Goal: Task Accomplishment & Management: Use online tool/utility

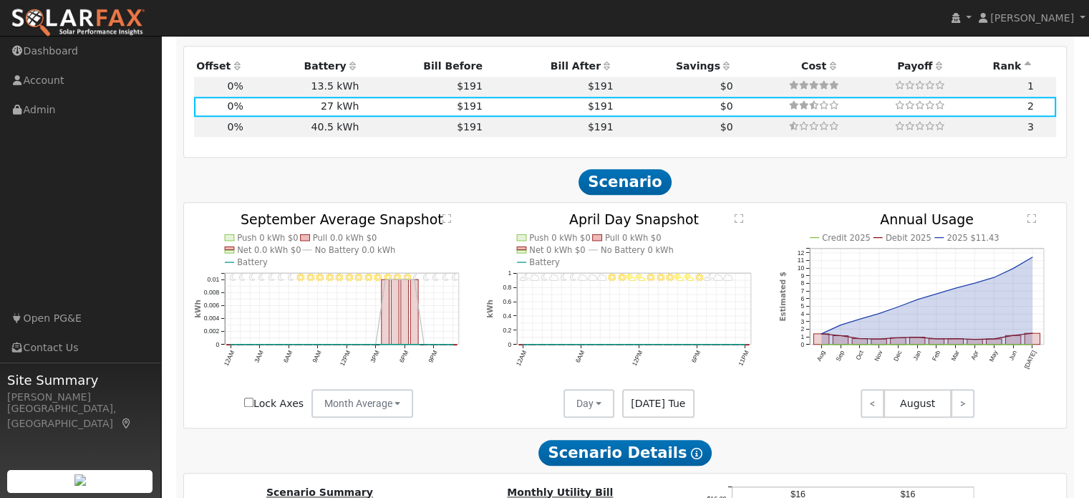
scroll to position [1339, 0]
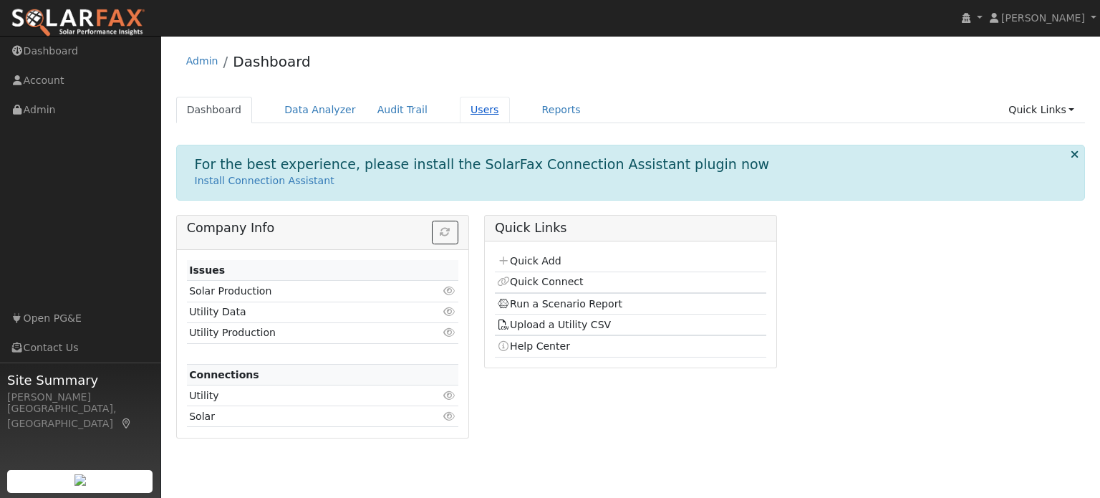
click at [460, 114] on link "Users" at bounding box center [485, 110] width 50 height 26
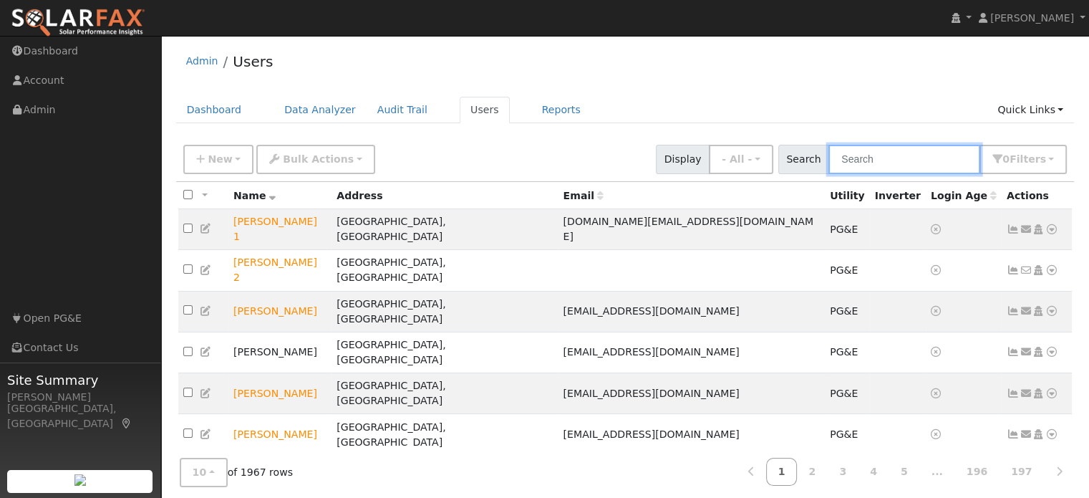
click at [891, 164] on input "text" at bounding box center [905, 159] width 152 height 29
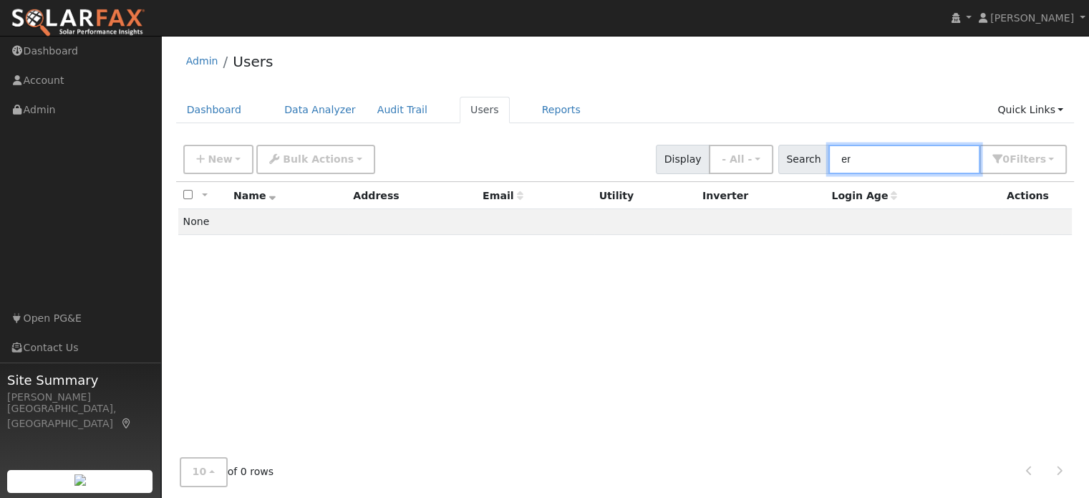
type input "e"
type input "haileigh"
click at [203, 114] on link "Dashboard" at bounding box center [214, 110] width 77 height 26
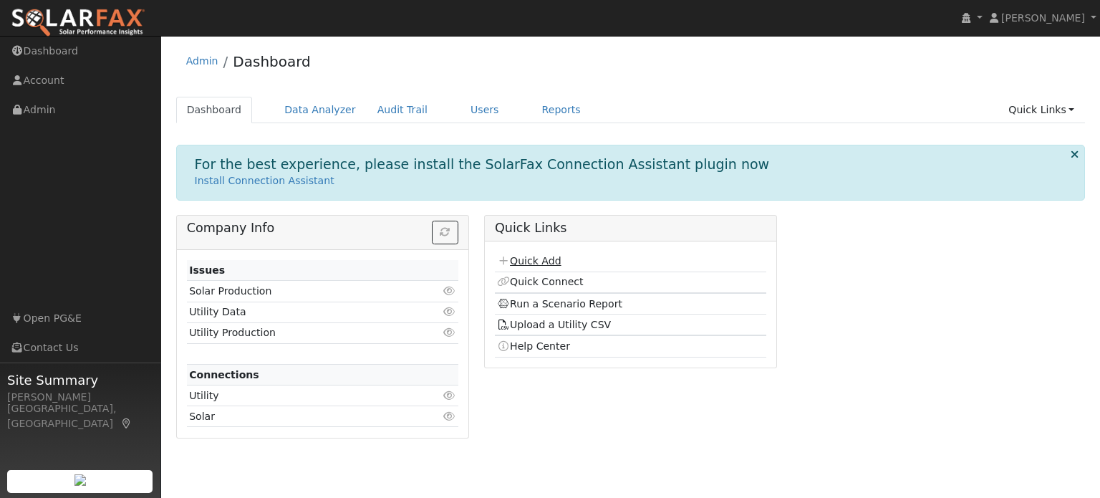
click at [531, 259] on link "Quick Add" at bounding box center [529, 260] width 64 height 11
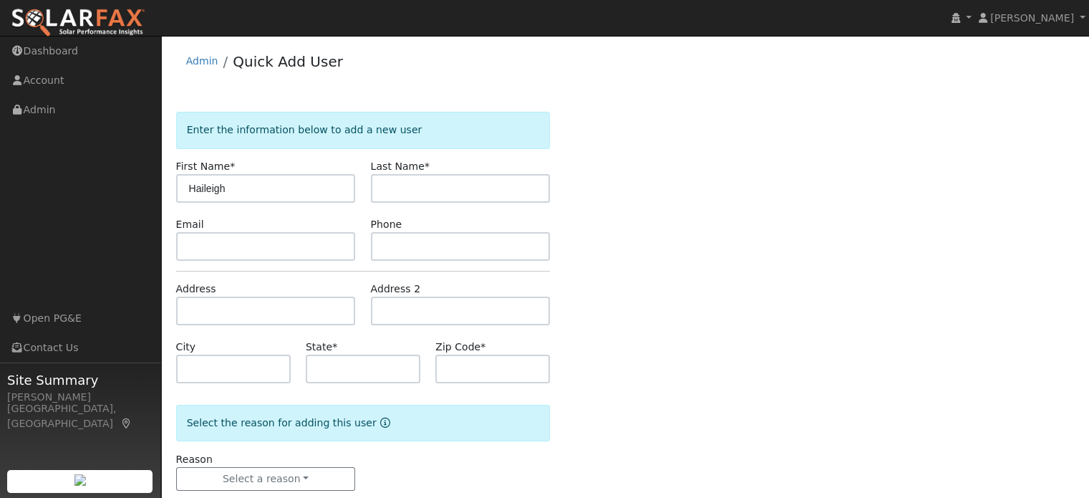
type input "Haileigh"
click at [400, 185] on input "text" at bounding box center [461, 188] width 180 height 29
type input "ernst"
click at [214, 251] on input "text" at bounding box center [266, 246] width 180 height 29
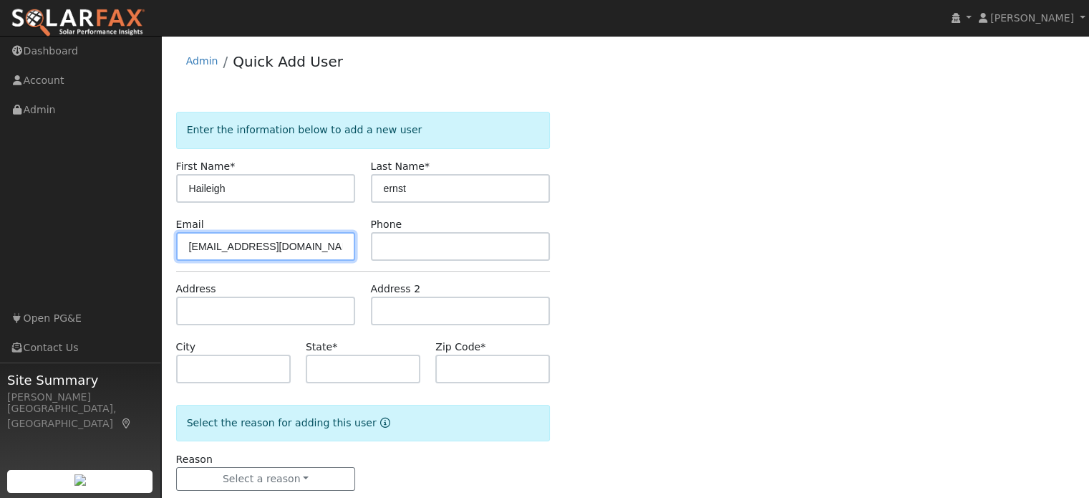
type input "hernst@gmail.com"
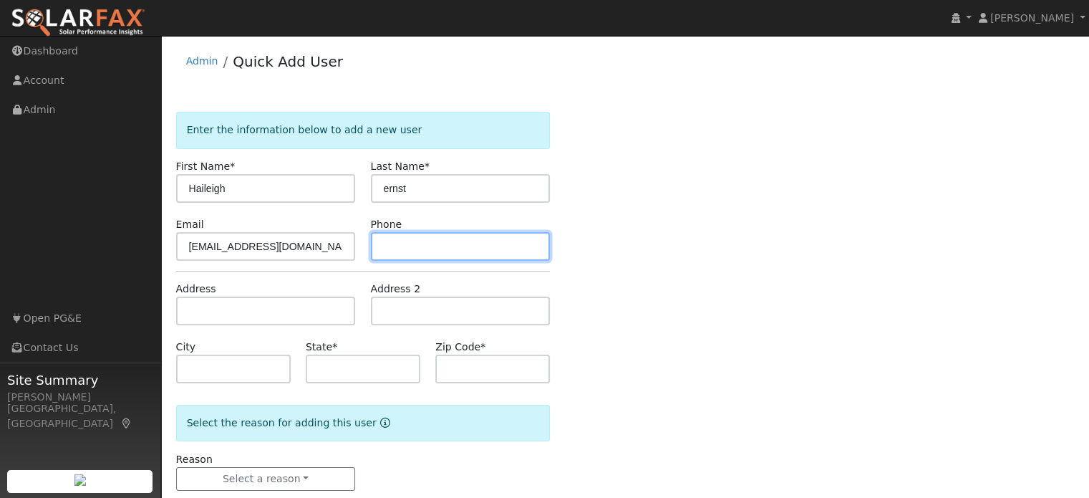
click at [390, 249] on input "text" at bounding box center [461, 246] width 180 height 29
type input "9167592438"
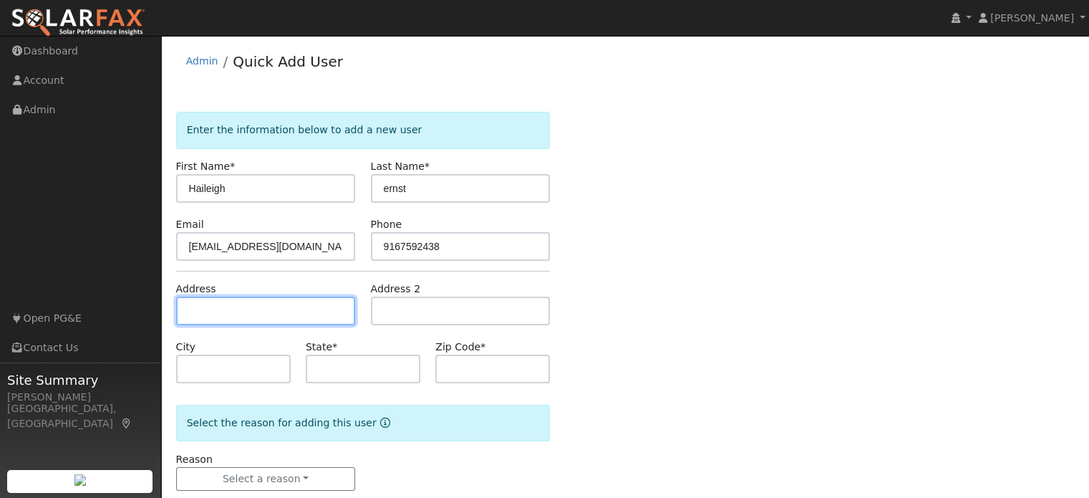
click at [290, 311] on input "text" at bounding box center [266, 310] width 180 height 29
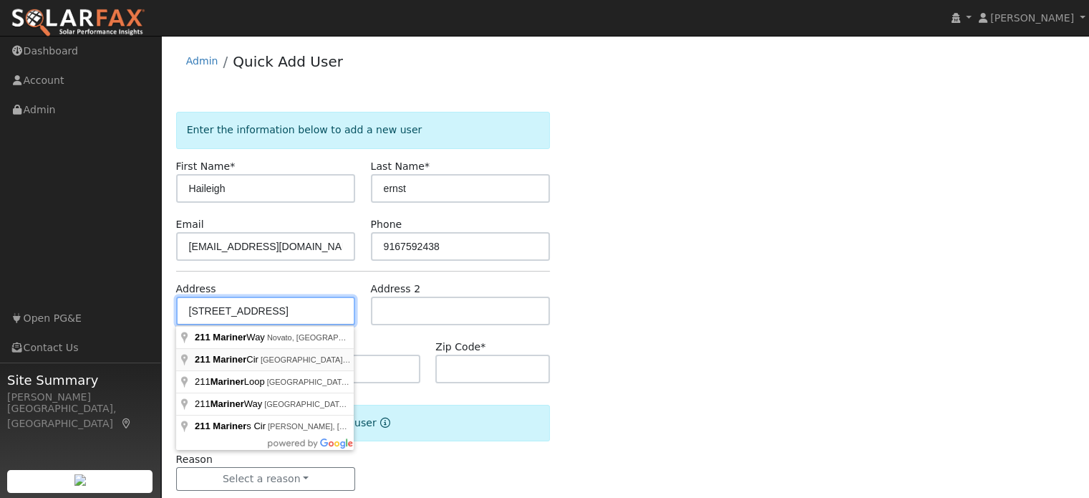
type input "211 Mariner Circle"
type input "Lincoln"
type input "CA"
type input "95648"
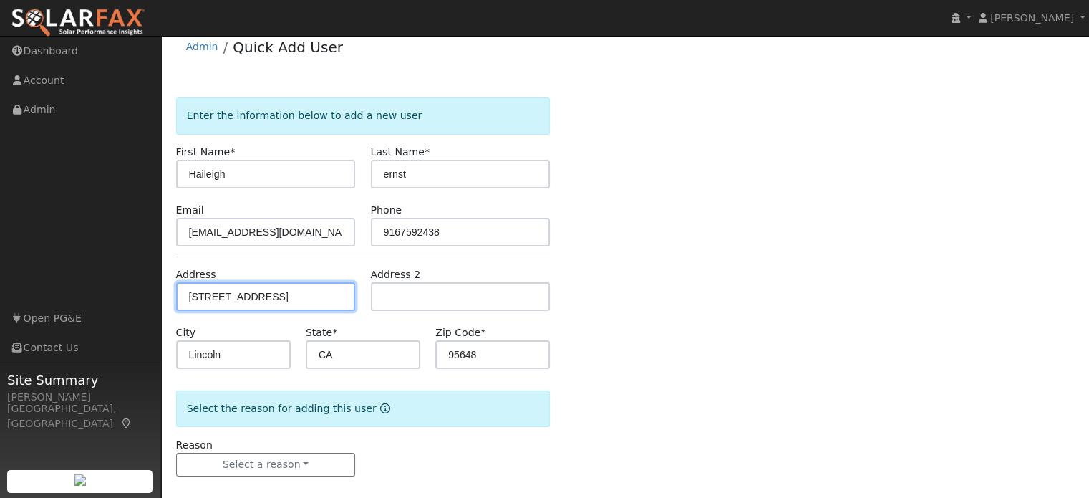
scroll to position [28, 0]
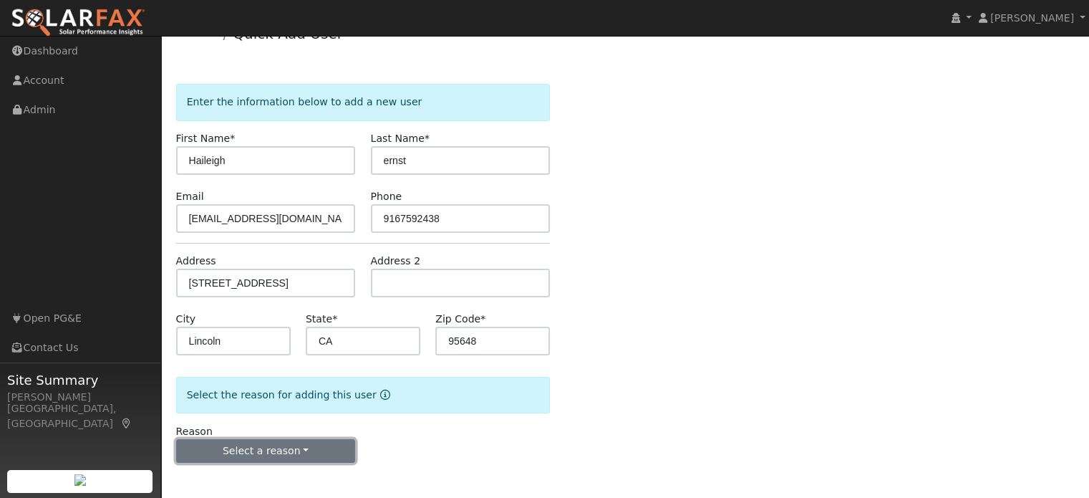
click at [249, 451] on button "Select a reason" at bounding box center [266, 451] width 180 height 24
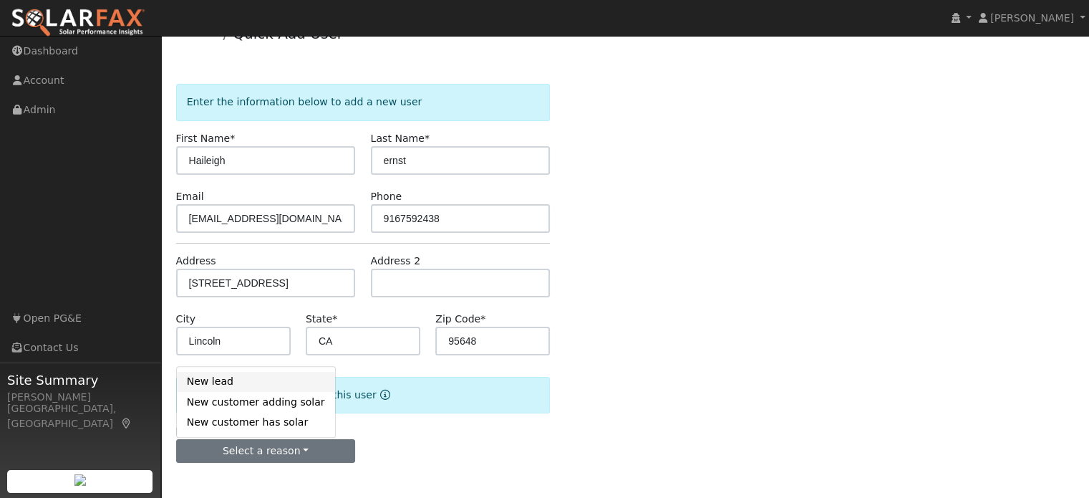
click at [235, 383] on link "New lead" at bounding box center [256, 382] width 158 height 20
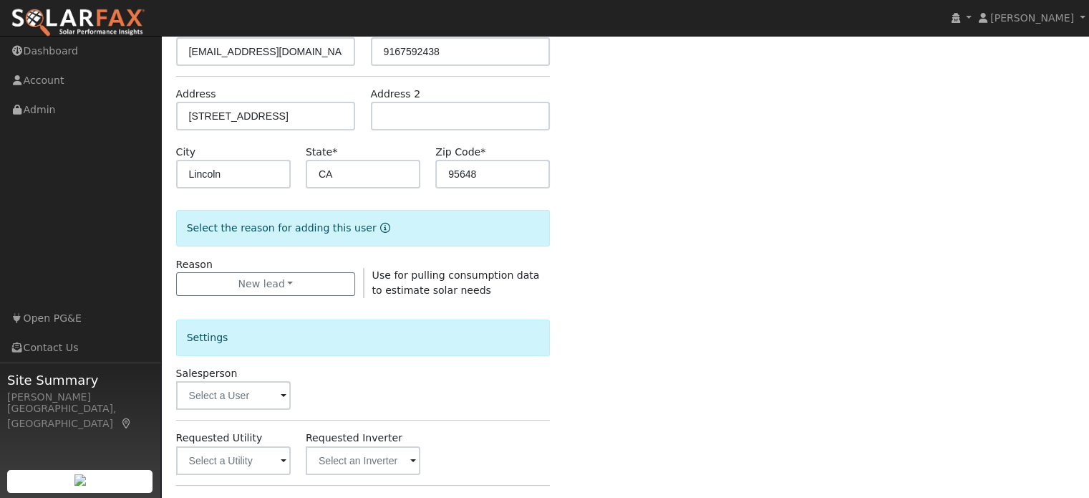
scroll to position [243, 0]
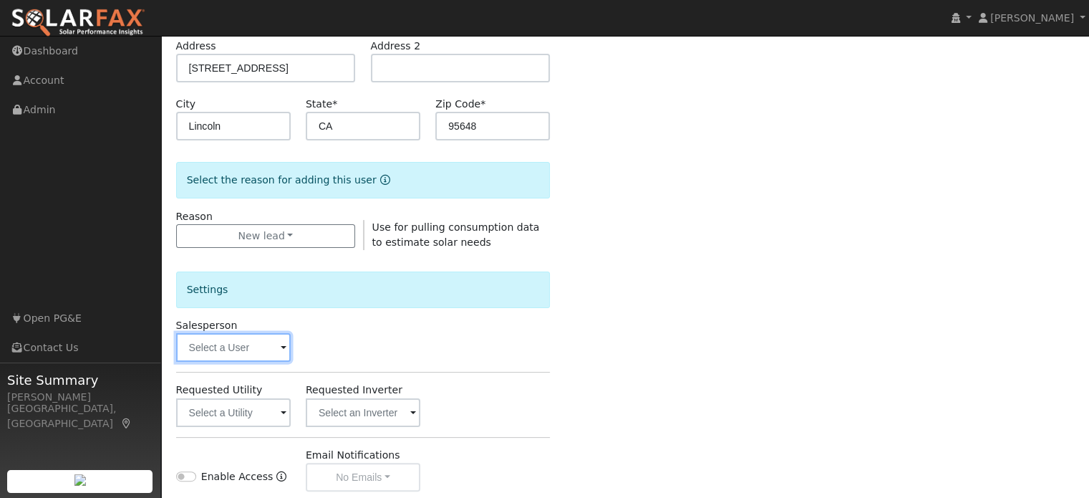
click at [232, 342] on input "text" at bounding box center [233, 347] width 115 height 29
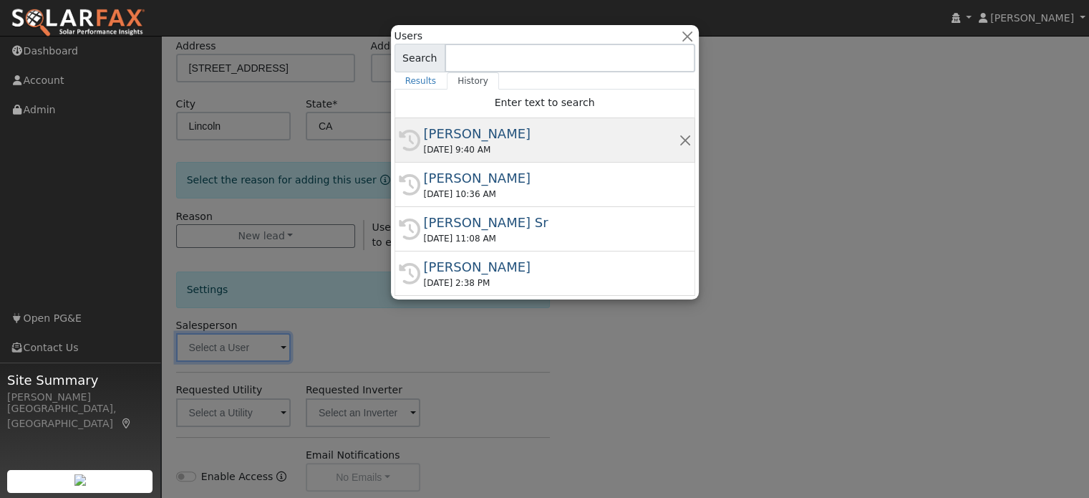
click at [481, 134] on div "[PERSON_NAME]" at bounding box center [551, 133] width 255 height 19
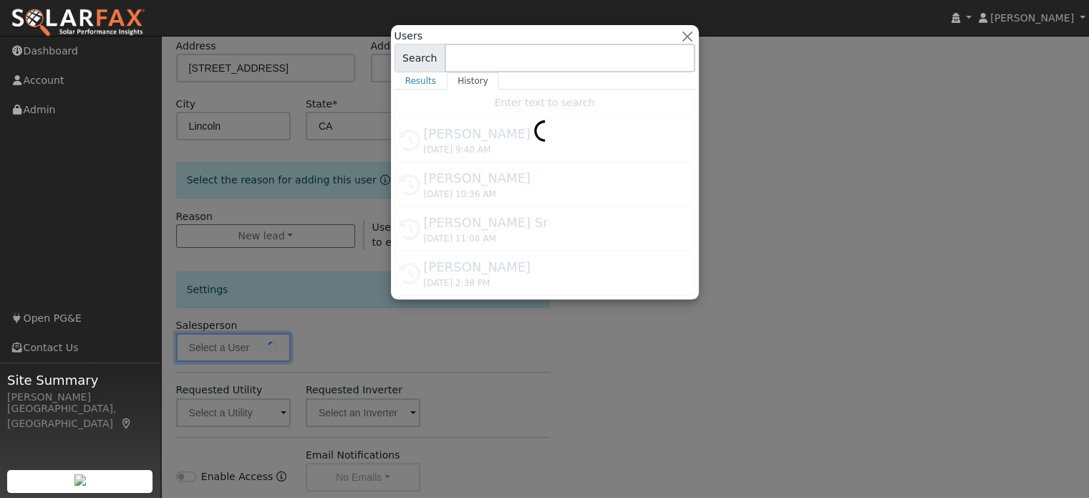
type input "[PERSON_NAME]"
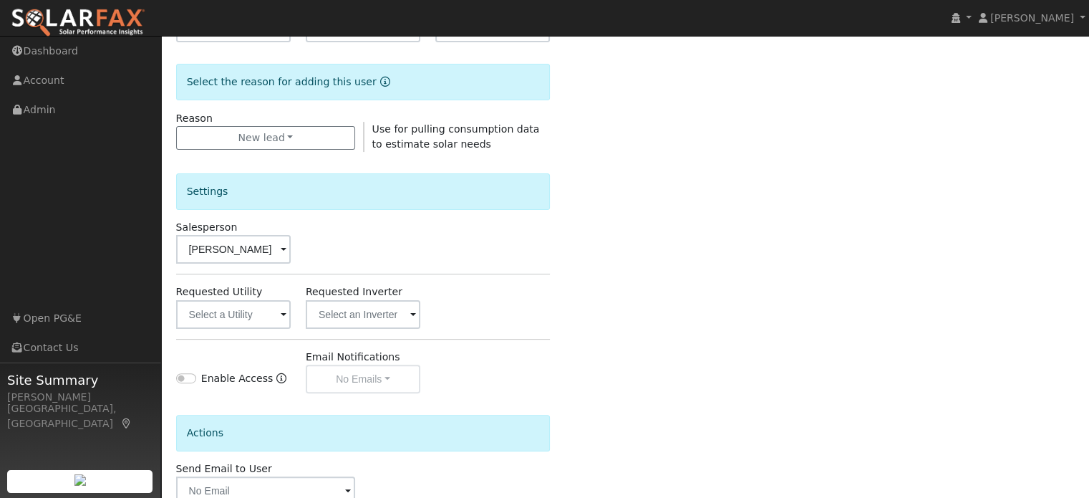
scroll to position [386, 0]
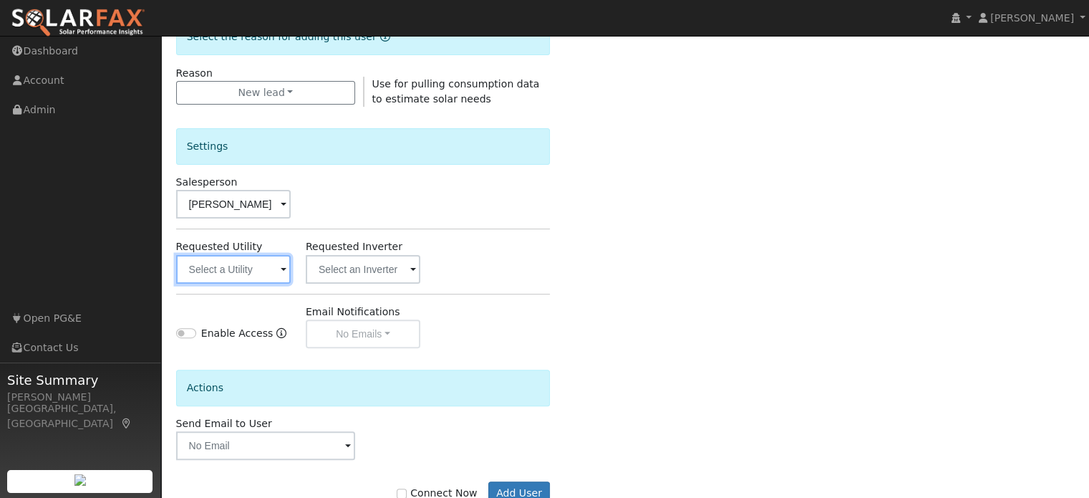
click at [247, 281] on input "text" at bounding box center [233, 269] width 115 height 29
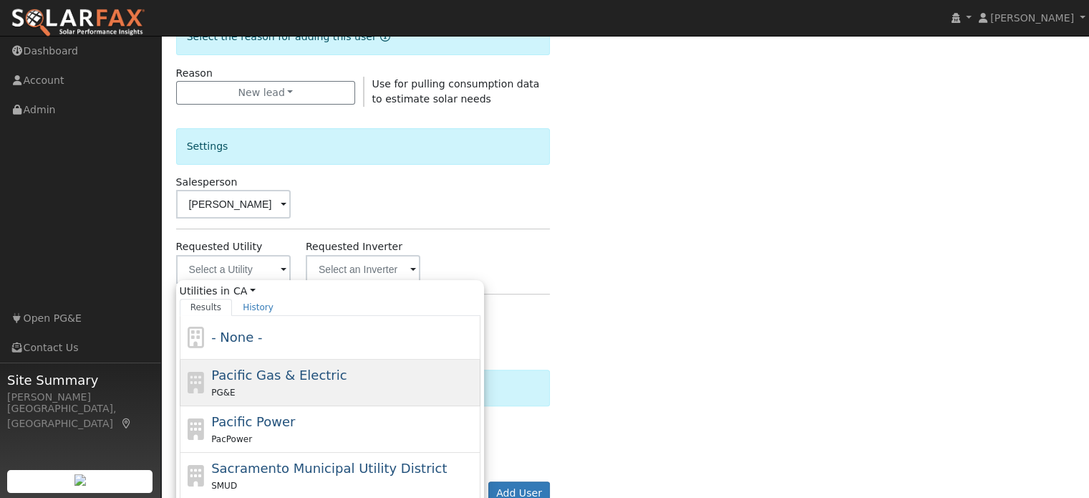
click at [232, 385] on div "PG&E" at bounding box center [344, 392] width 266 height 15
type input "Pacific Gas & Electric"
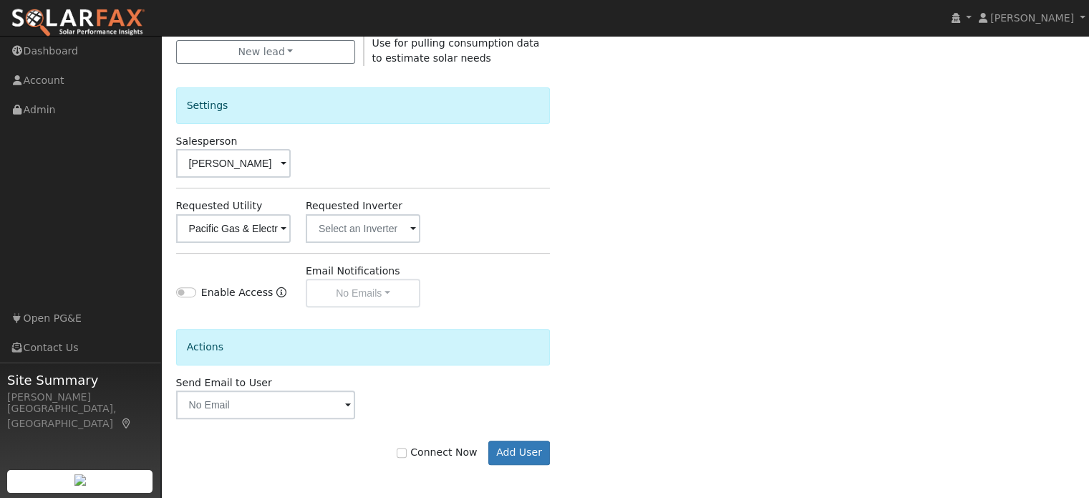
scroll to position [428, 0]
click at [407, 448] on input "Connect Now" at bounding box center [402, 452] width 10 height 10
checkbox input "true"
click at [525, 440] on button "Add User" at bounding box center [519, 452] width 62 height 24
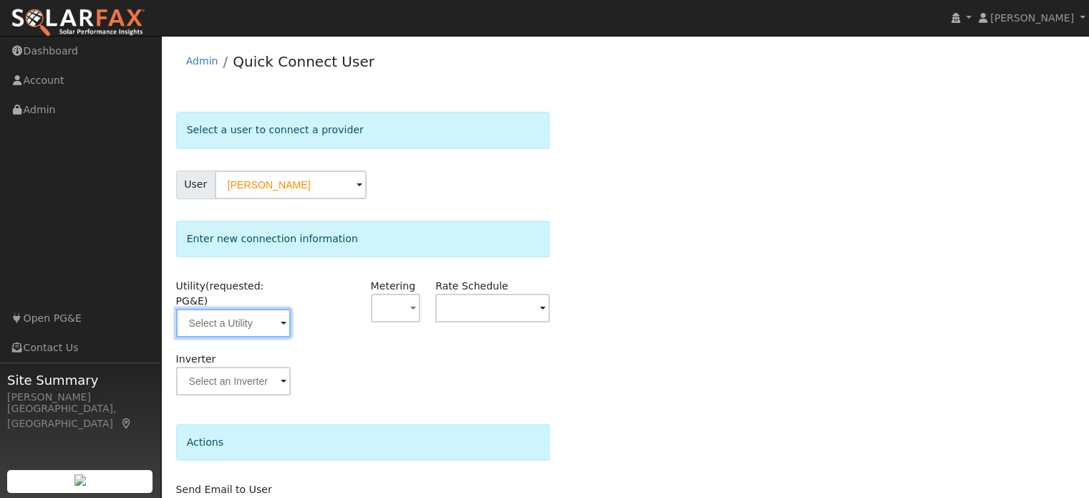
click at [233, 309] on input "text" at bounding box center [233, 323] width 115 height 29
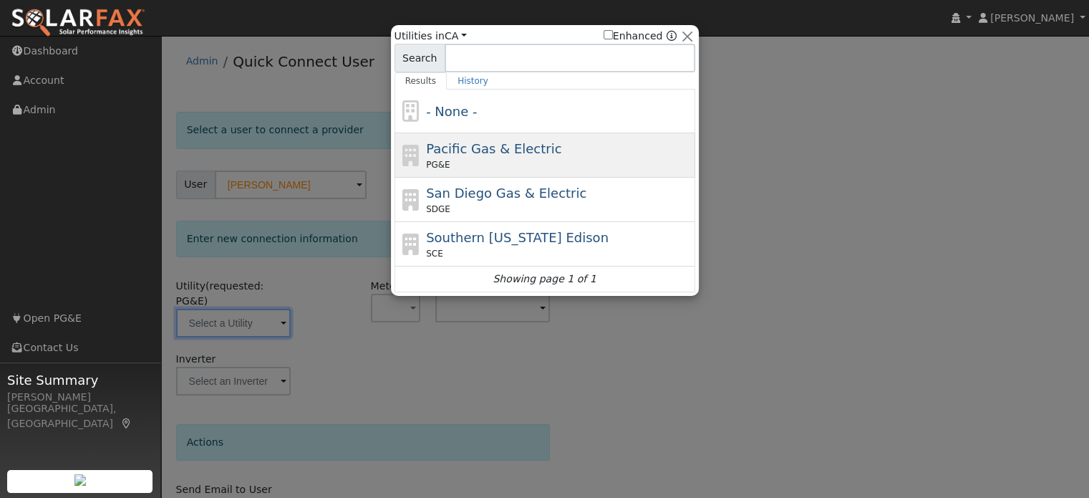
click at [464, 157] on div "Pacific Gas & Electric PG&E" at bounding box center [559, 155] width 266 height 32
type input "PG&E"
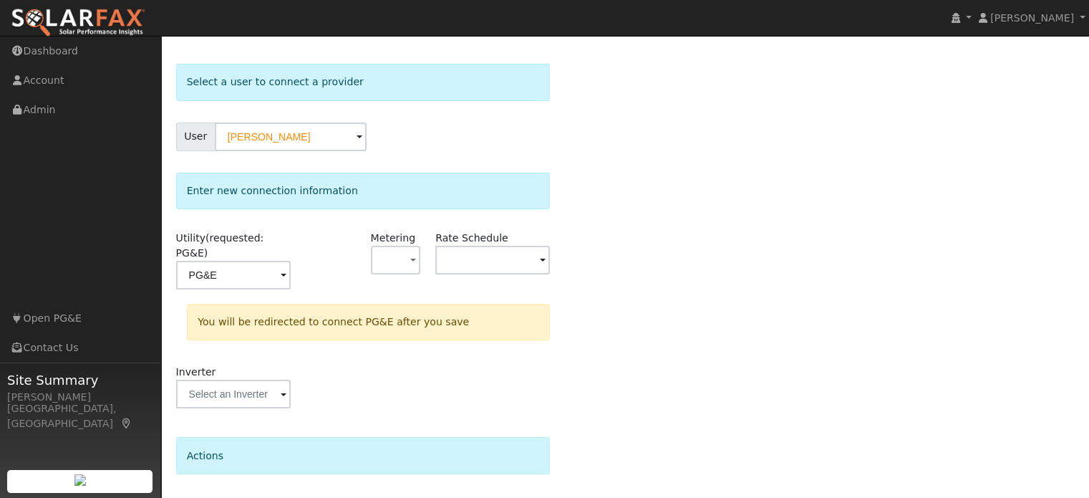
scroll to position [132, 0]
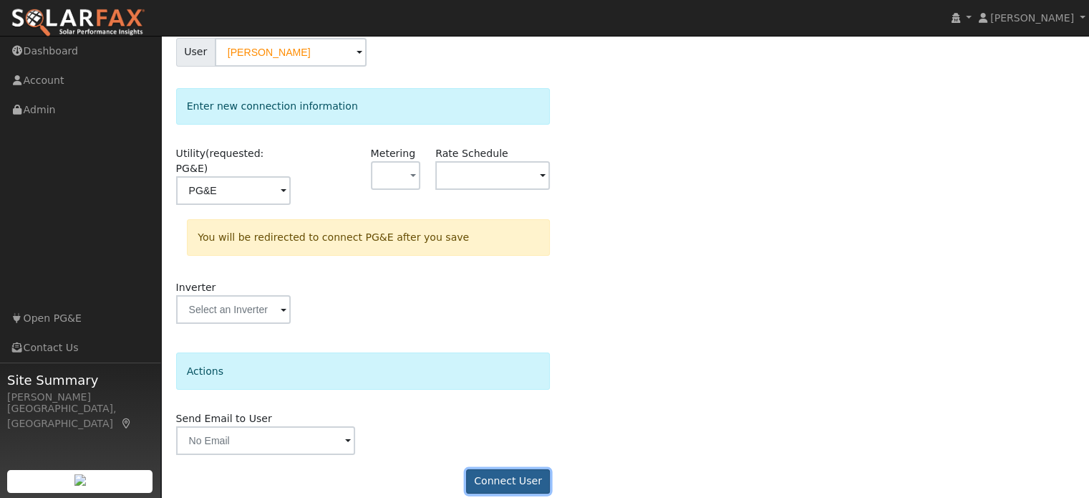
click at [518, 469] on button "Connect User" at bounding box center [508, 481] width 85 height 24
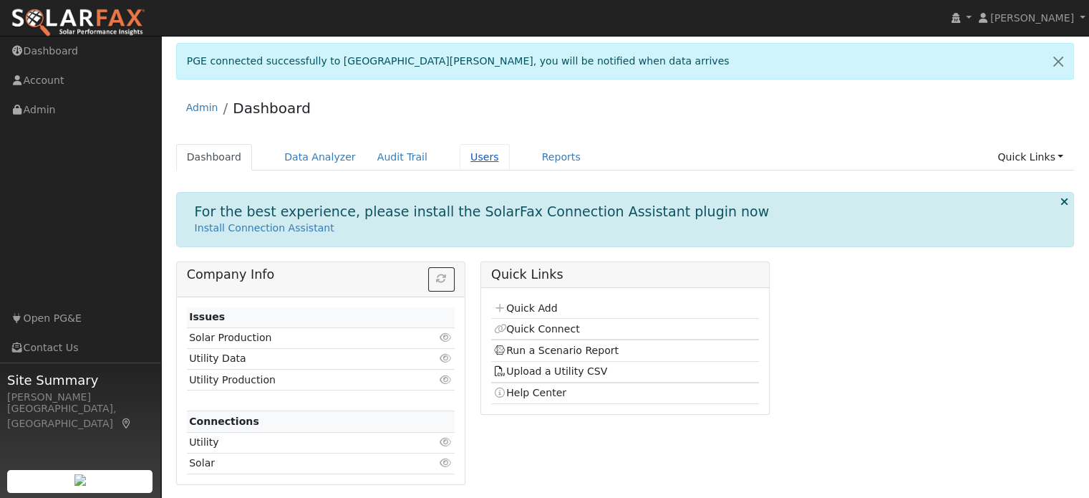
click at [460, 157] on link "Users" at bounding box center [485, 157] width 50 height 26
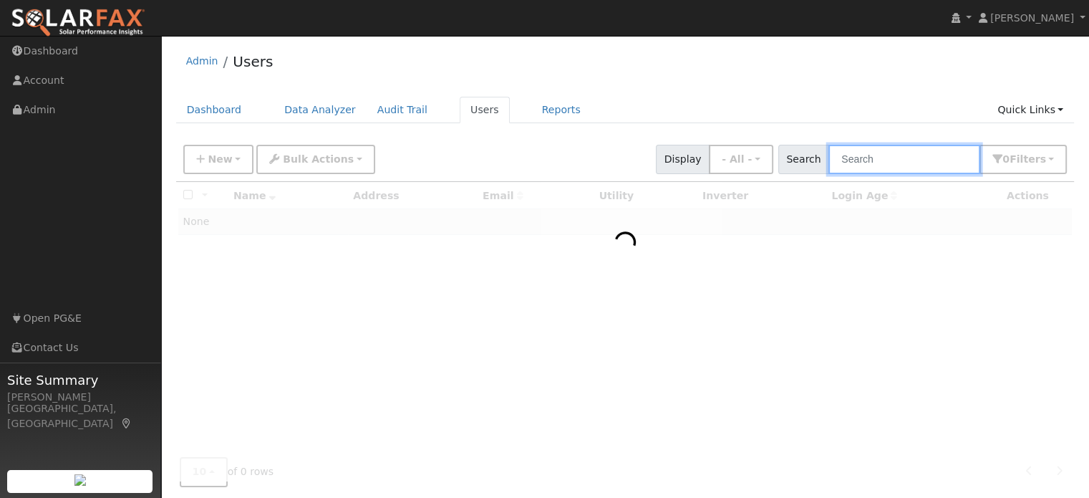
click at [874, 162] on input "text" at bounding box center [905, 159] width 152 height 29
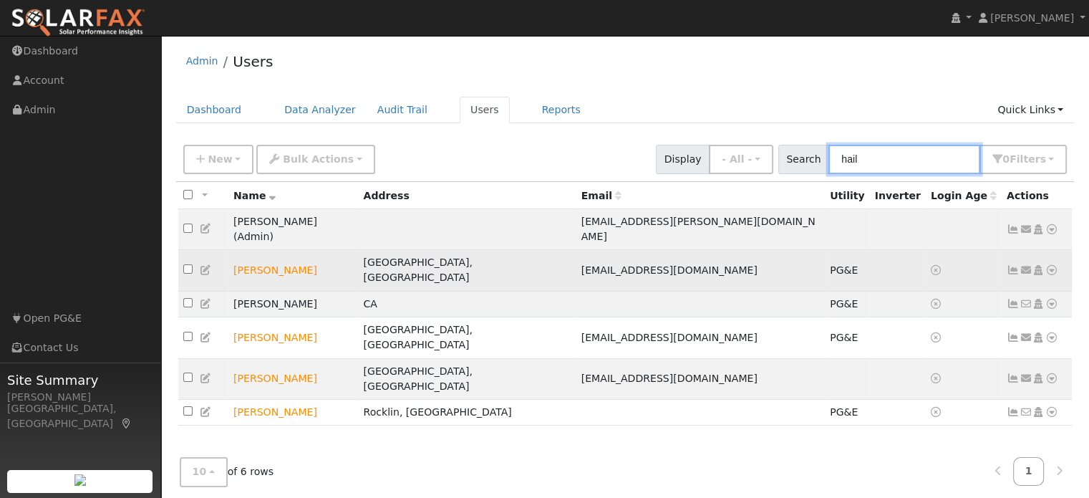
type input "hail"
click at [1051, 265] on icon at bounding box center [1052, 270] width 13 height 10
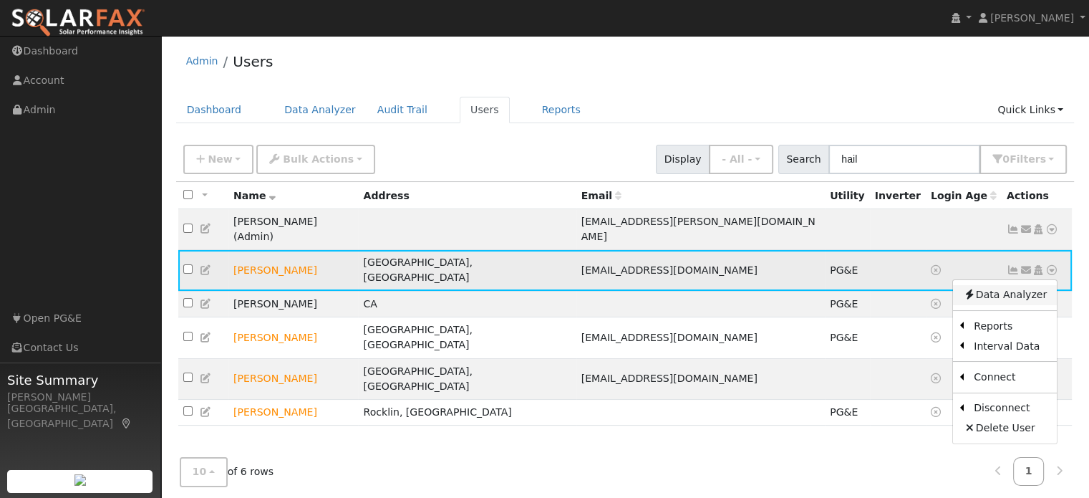
click at [1024, 285] on link "Data Analyzer" at bounding box center [1005, 295] width 104 height 20
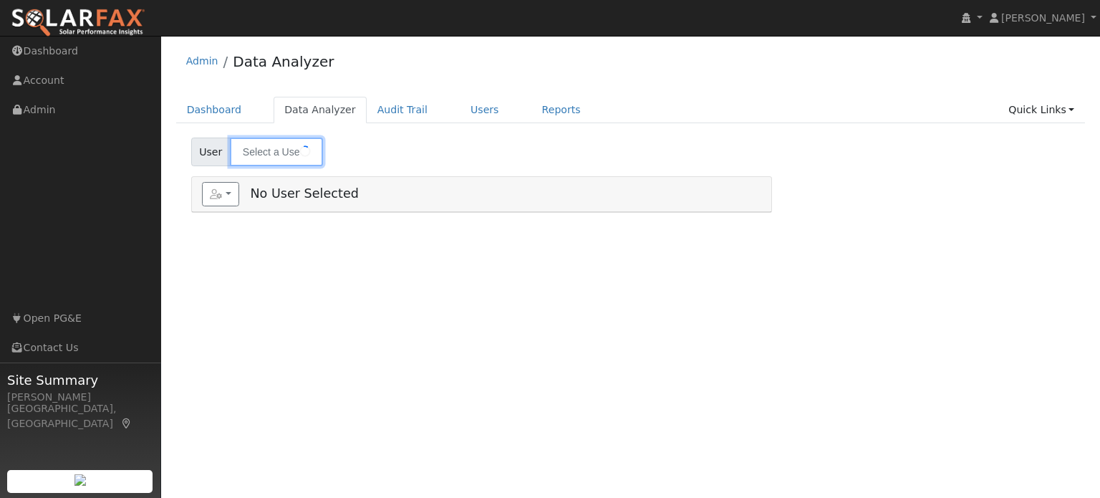
type input "Haileigh ernst"
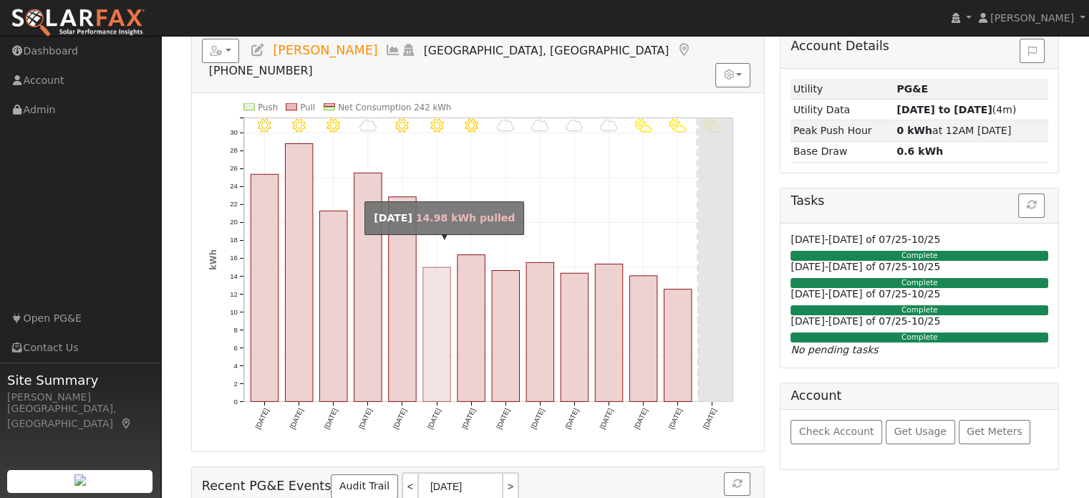
scroll to position [72, 0]
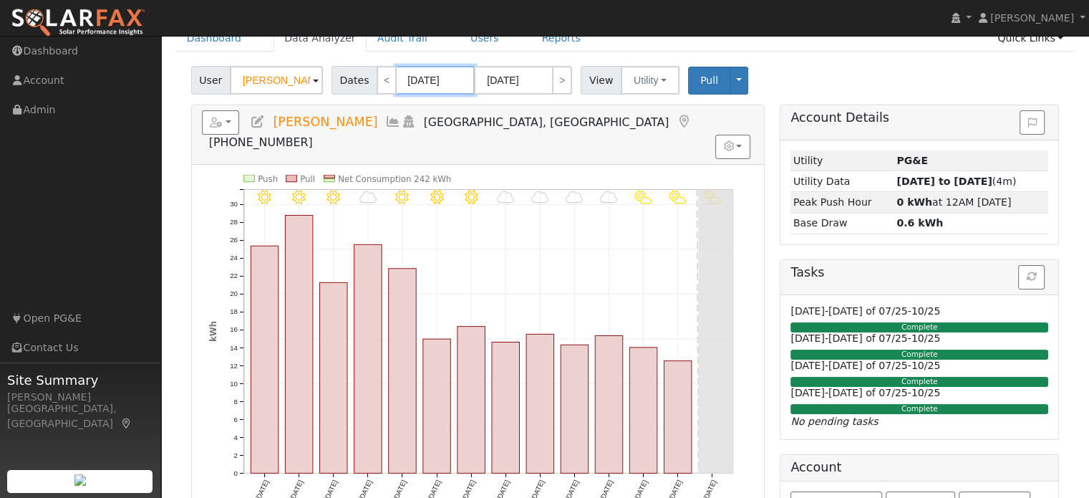
click at [435, 88] on input "[DATE]" at bounding box center [435, 80] width 79 height 29
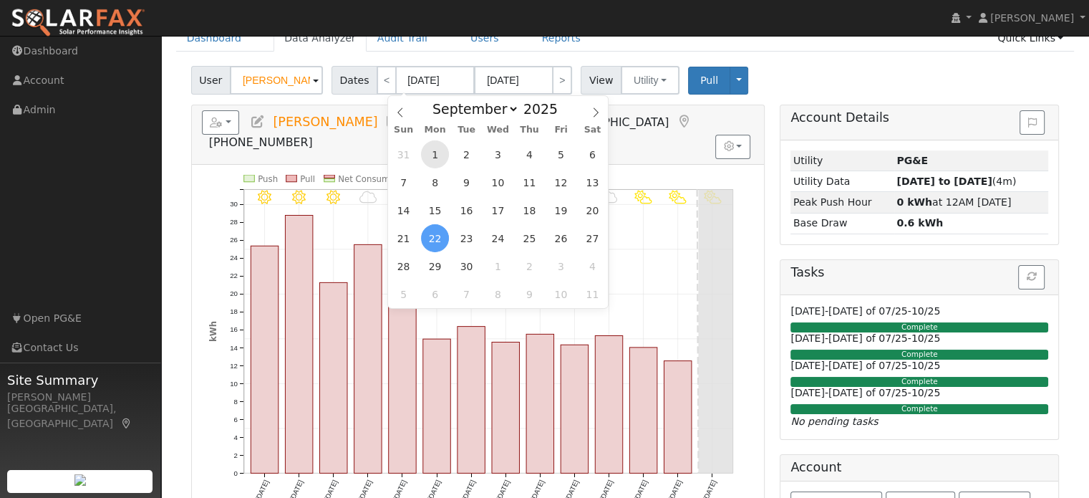
click at [438, 157] on span "1" at bounding box center [435, 154] width 28 height 28
type input "[DATE]"
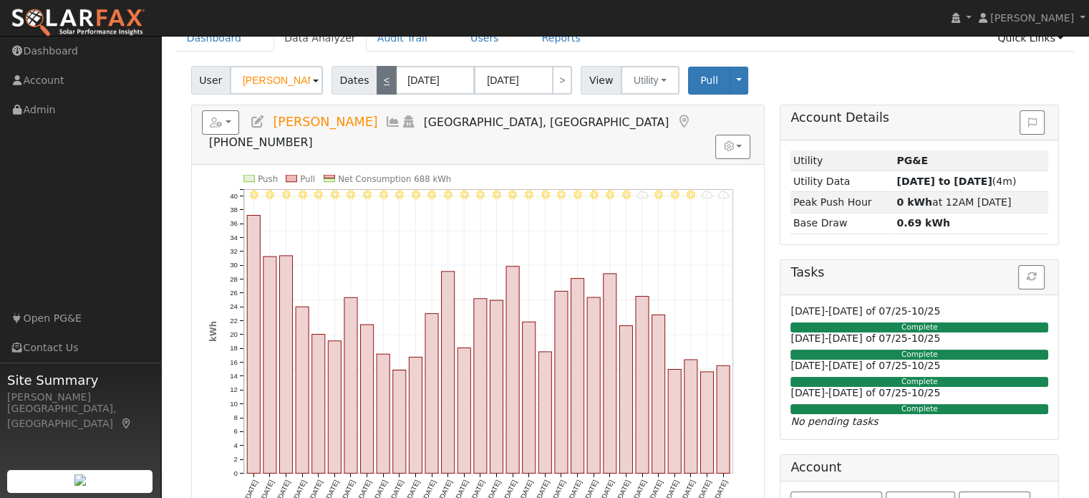
click at [380, 85] on link "<" at bounding box center [387, 80] width 20 height 29
type input "08/01/2025"
type input "08/31/2025"
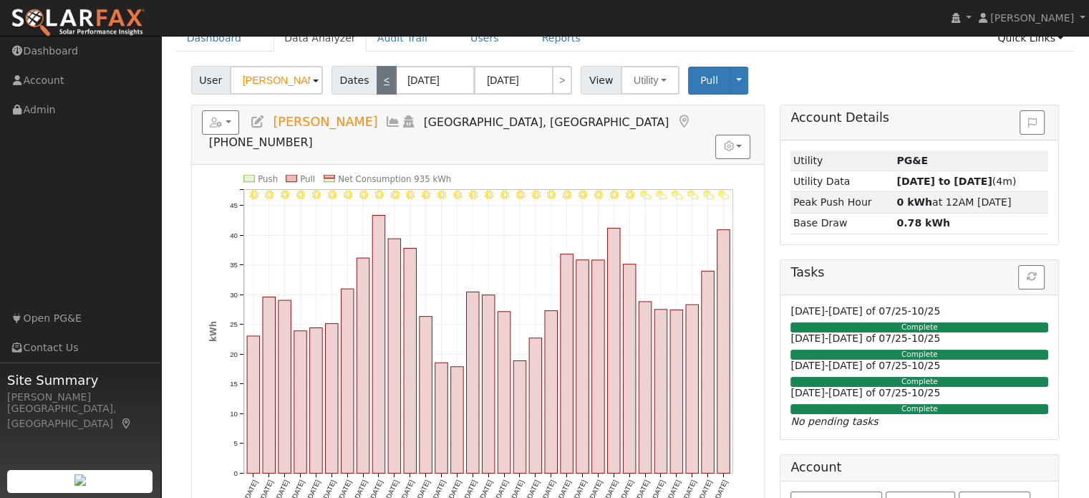
click at [380, 85] on link "<" at bounding box center [387, 80] width 20 height 29
type input "07/01/2025"
type input "07/31/2025"
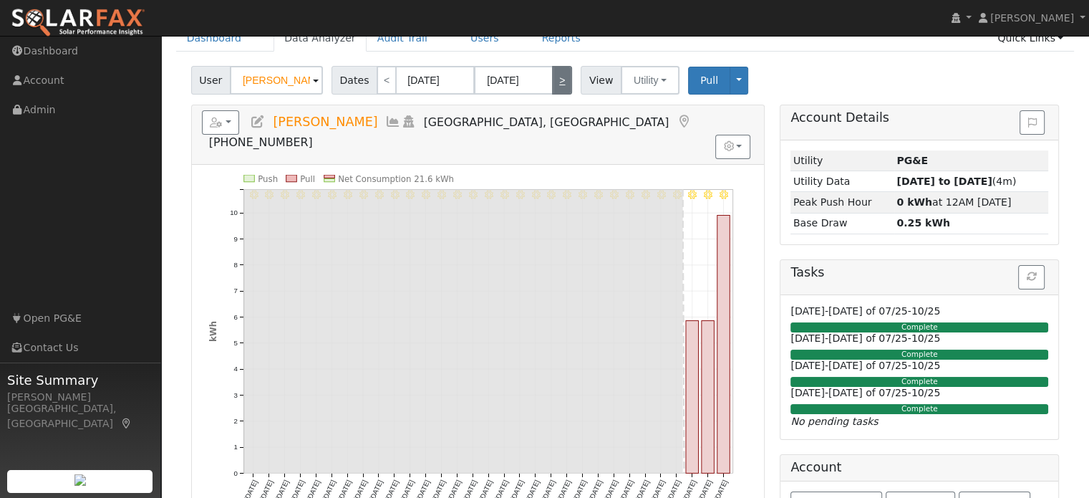
click at [552, 88] on link ">" at bounding box center [562, 80] width 20 height 29
type input "08/01/2025"
type input "08/31/2025"
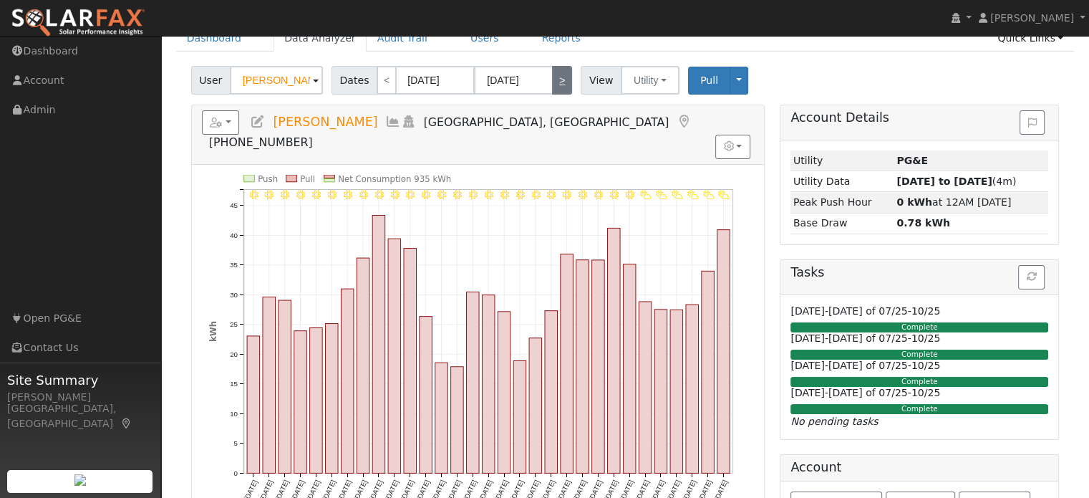
click at [552, 85] on link ">" at bounding box center [562, 80] width 20 height 29
type input "09/01/2025"
type input "[DATE]"
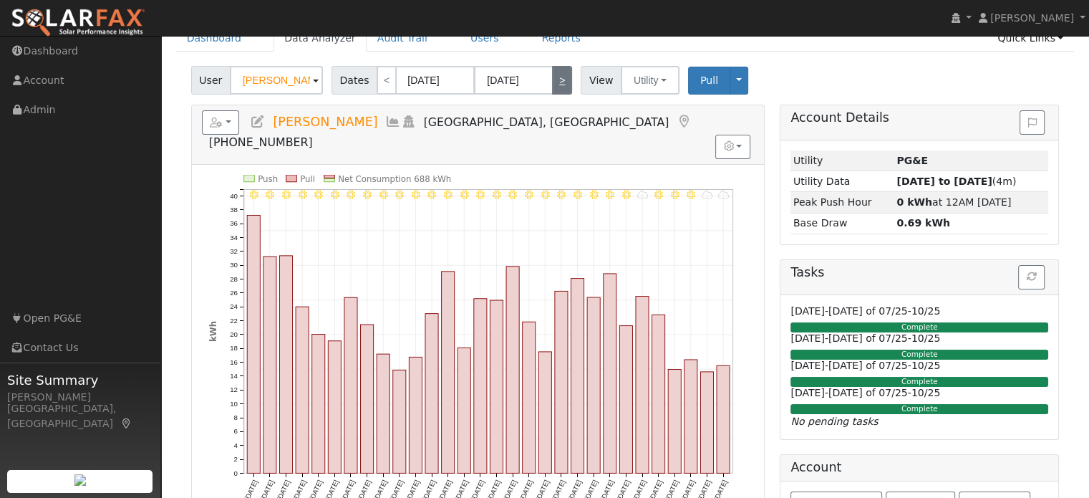
click at [552, 89] on link ">" at bounding box center [562, 80] width 20 height 29
type input "10/01/2025"
type input "10/31/2025"
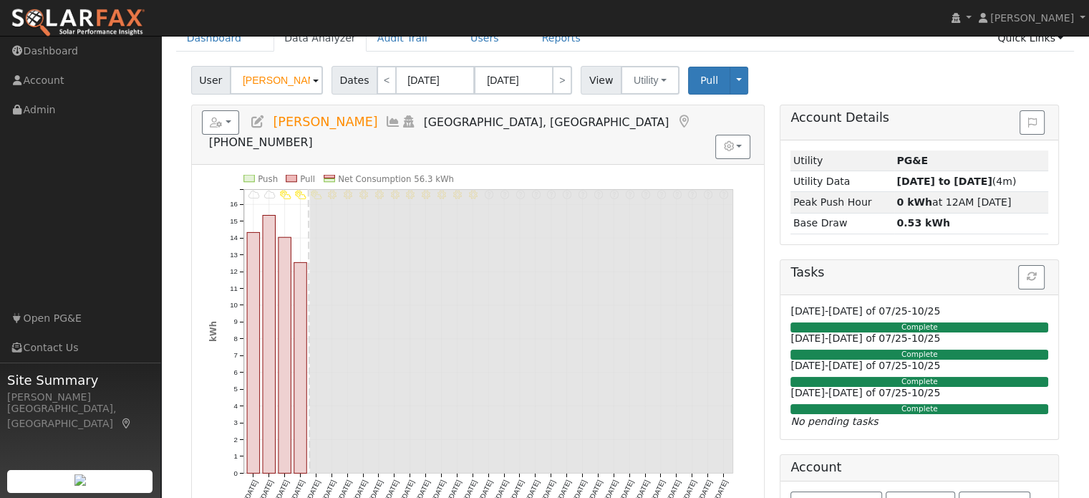
drag, startPoint x: 260, startPoint y: 306, endPoint x: 221, endPoint y: 406, distance: 107.7
drag, startPoint x: 221, startPoint y: 406, endPoint x: 494, endPoint y: 148, distance: 375.9
click at [493, 175] on icon "10/31 - Error: Unknown weather 10/30 - Error: Unknown weather 10/29 - Error: Un…" at bounding box center [478, 348] width 538 height 347
click at [382, 82] on link "<" at bounding box center [387, 80] width 20 height 29
type input "[DATE]"
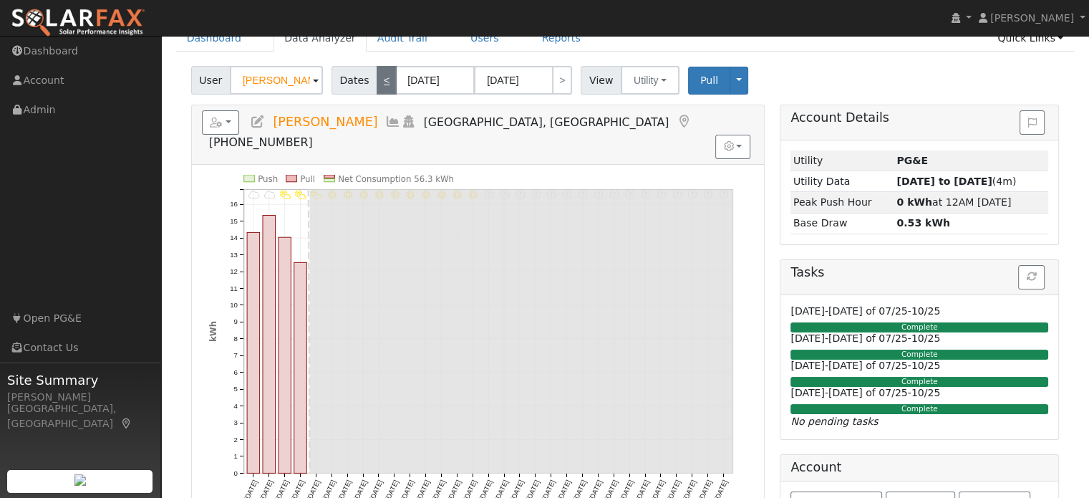
type input "[DATE]"
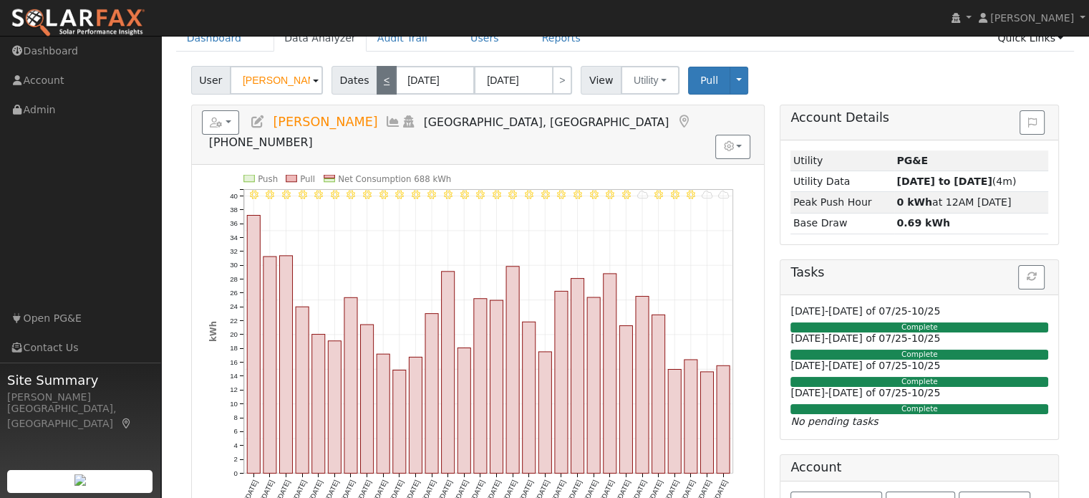
click at [384, 80] on link "<" at bounding box center [387, 80] width 20 height 29
type input "08/01/2025"
type input "08/31/2025"
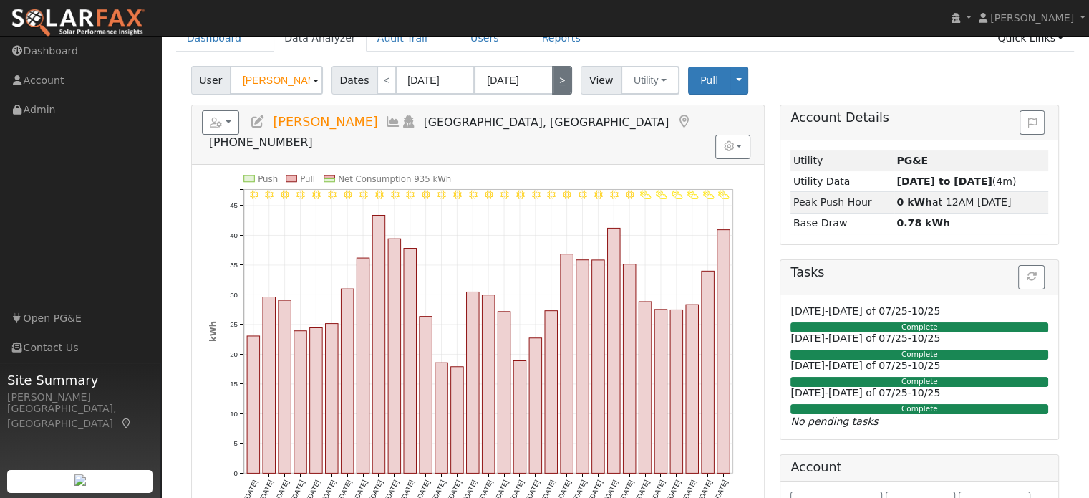
click at [552, 86] on link ">" at bounding box center [562, 80] width 20 height 29
type input "[DATE]"
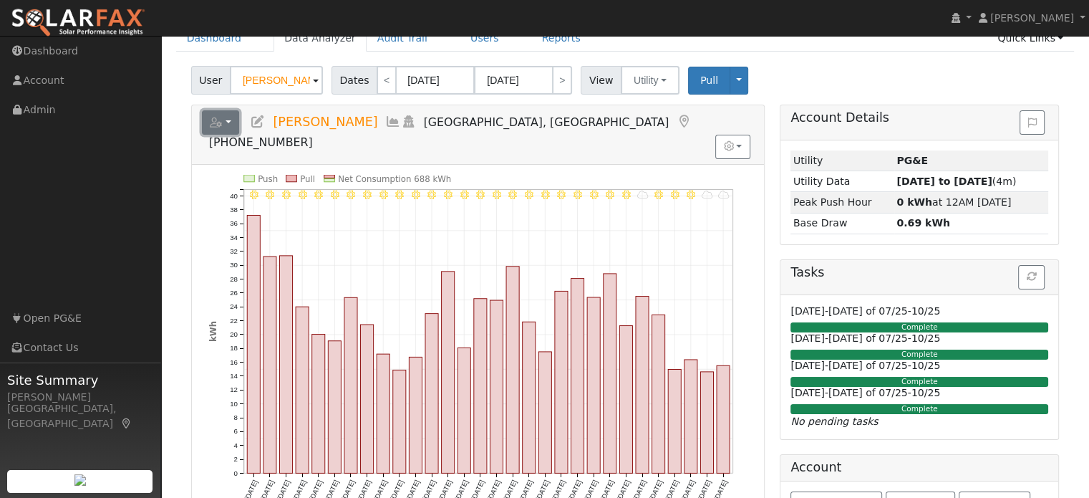
click at [227, 125] on button "button" at bounding box center [221, 122] width 38 height 24
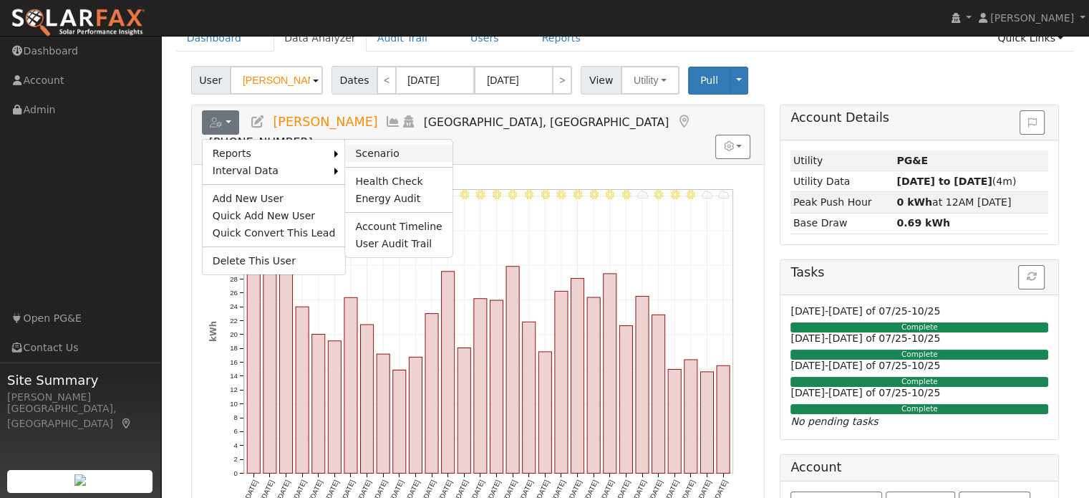
click at [347, 150] on link "Scenario" at bounding box center [398, 153] width 107 height 17
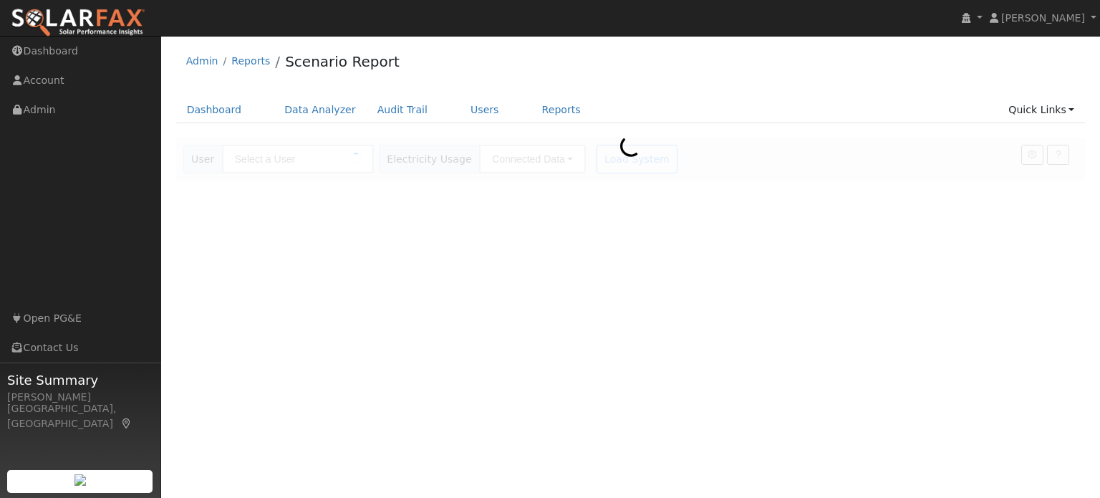
type input "Haileigh ernst"
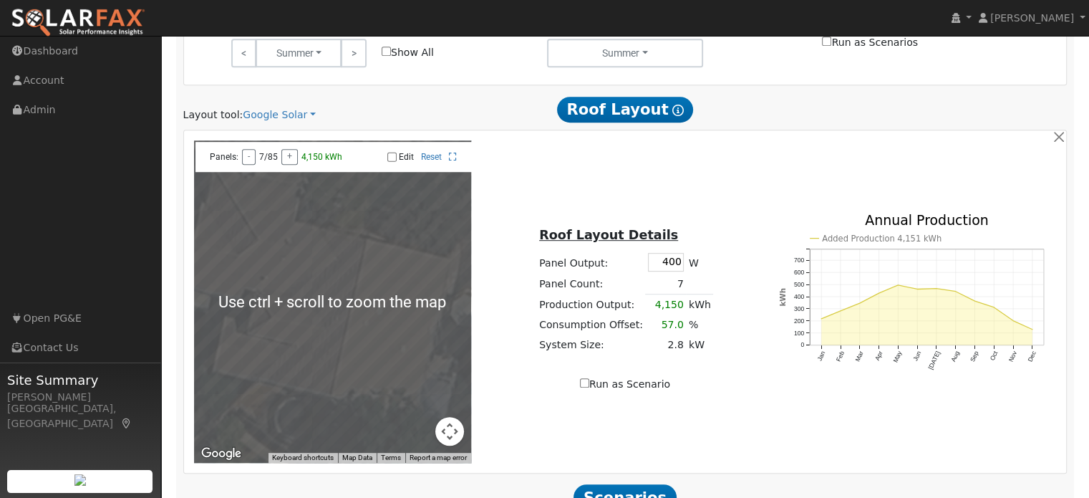
scroll to position [788, 0]
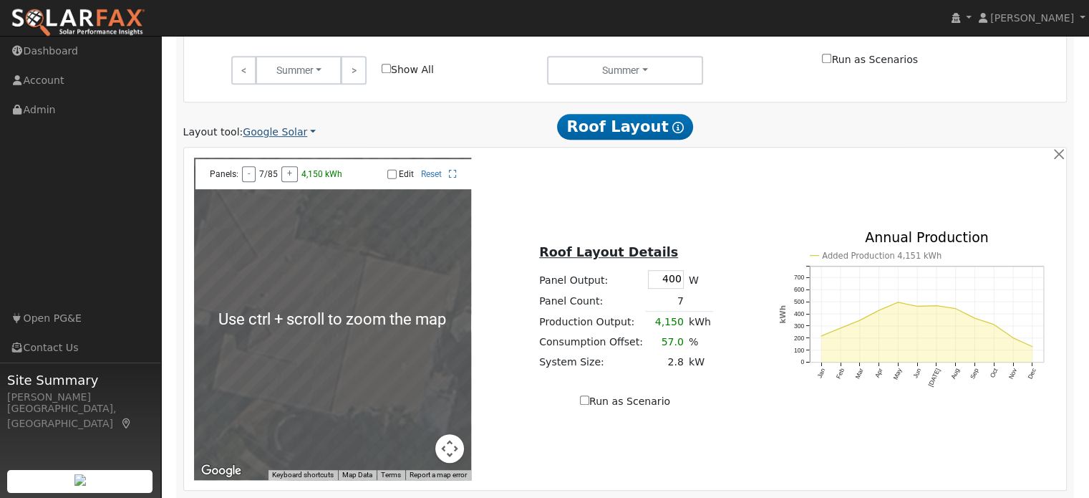
click at [271, 131] on link "Google Solar" at bounding box center [279, 132] width 73 height 15
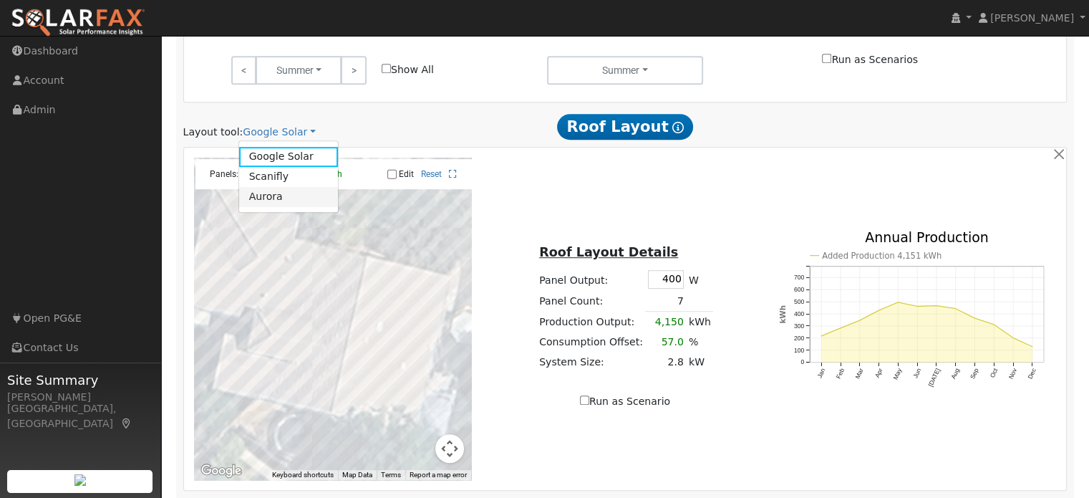
click at [269, 196] on link "Aurora" at bounding box center [289, 197] width 100 height 20
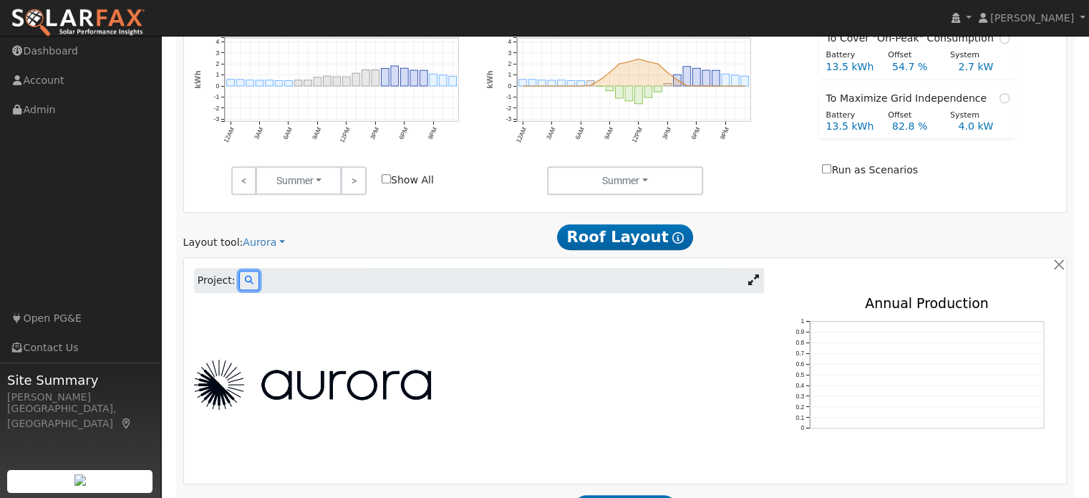
click at [245, 276] on icon at bounding box center [249, 280] width 9 height 9
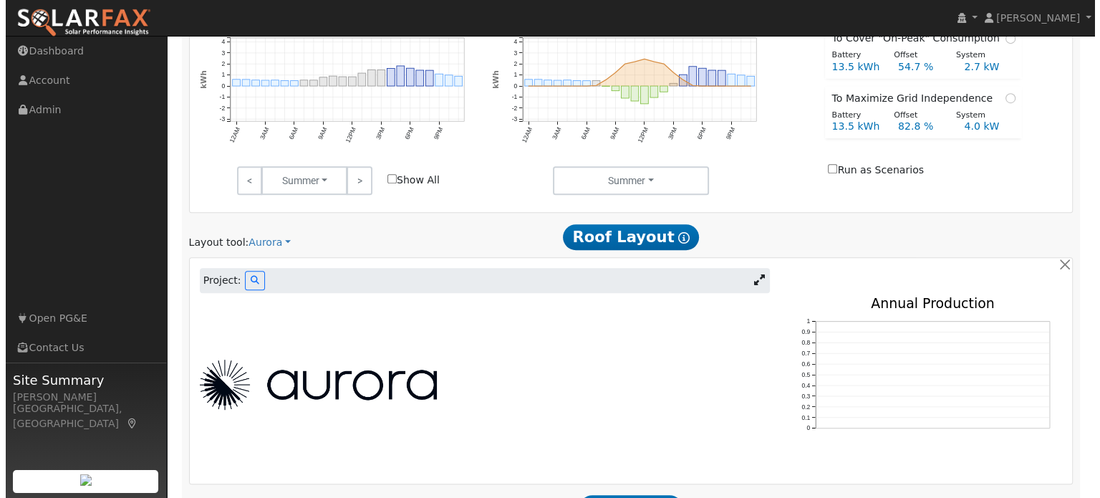
scroll to position [679, 0]
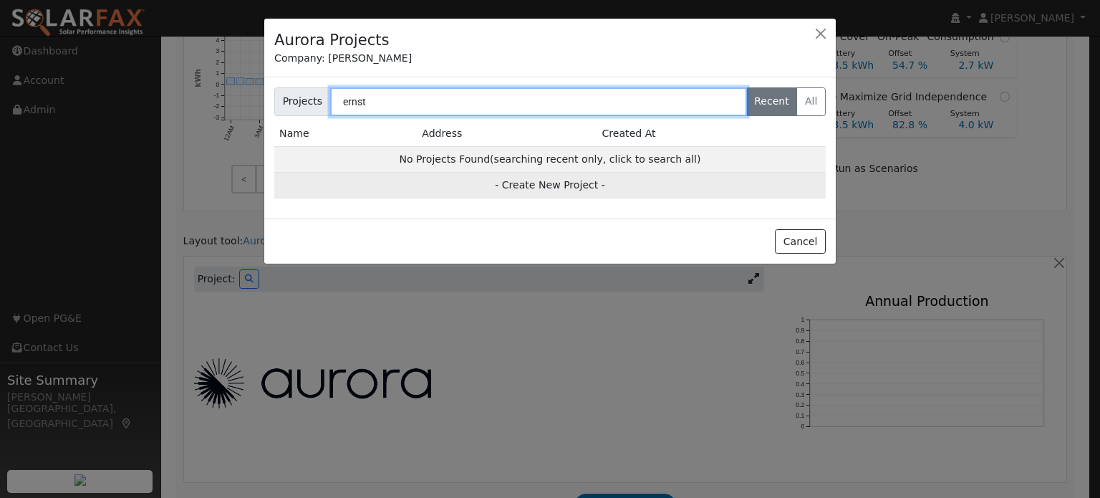
type input "ernst"
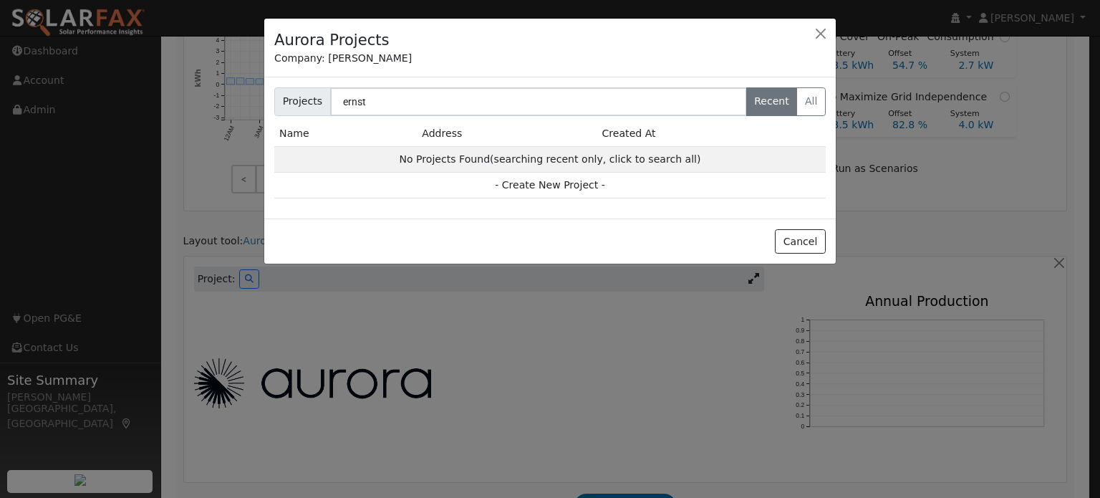
click at [539, 187] on td "- Create New Project -" at bounding box center [549, 186] width 551 height 26
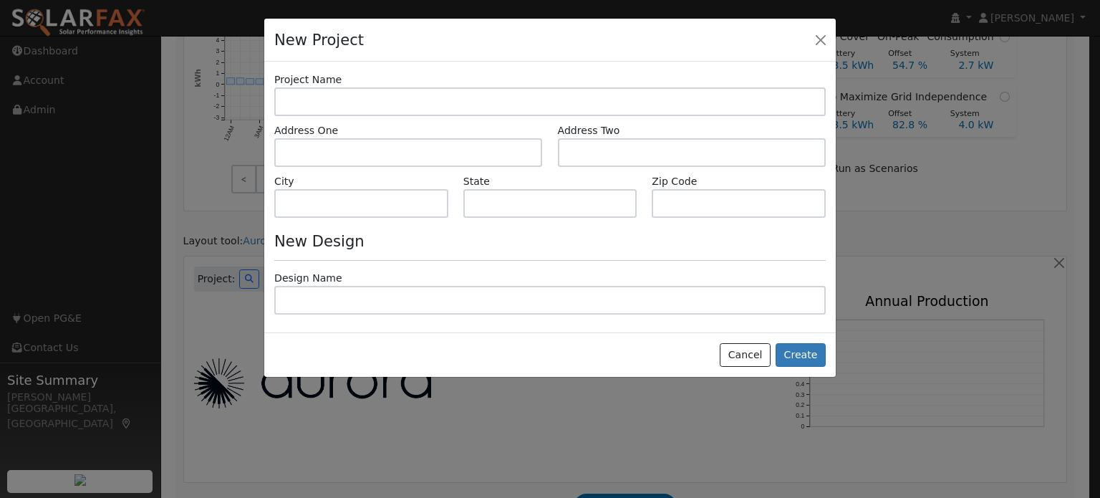
type input "Haileigh ernst"
type input "211 Mariner Circle"
type input "Lincoln"
type input "CA"
type input "95648"
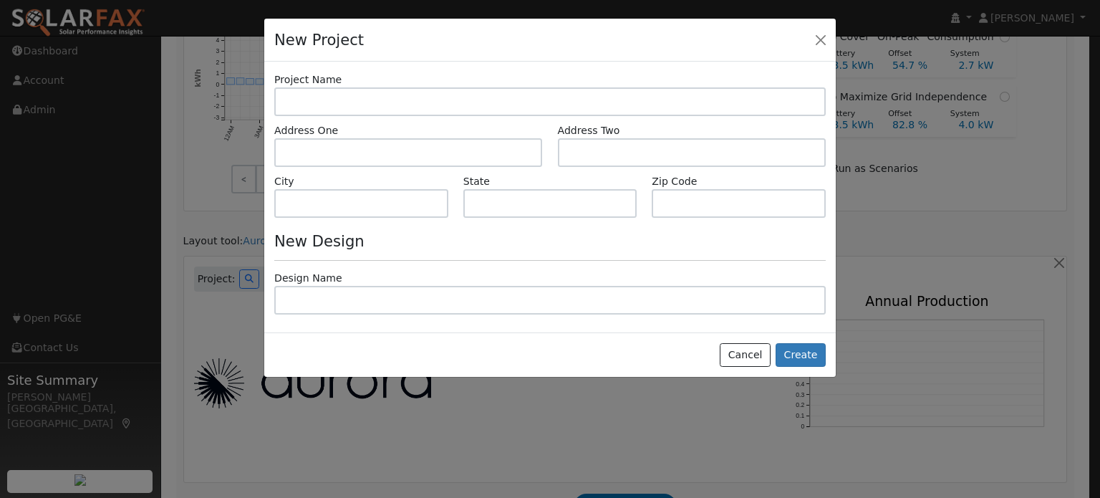
type input "Design"
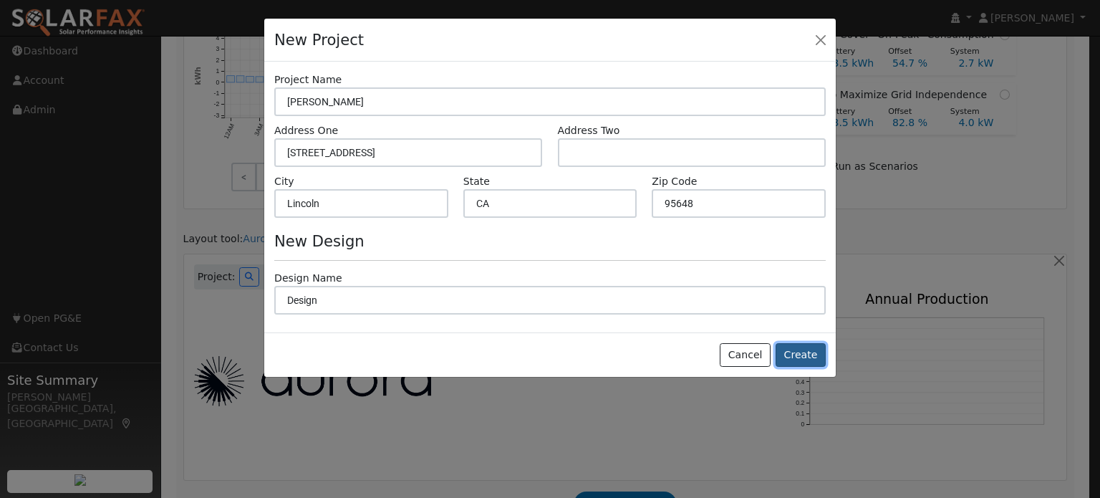
click at [796, 358] on button "Create" at bounding box center [801, 355] width 50 height 24
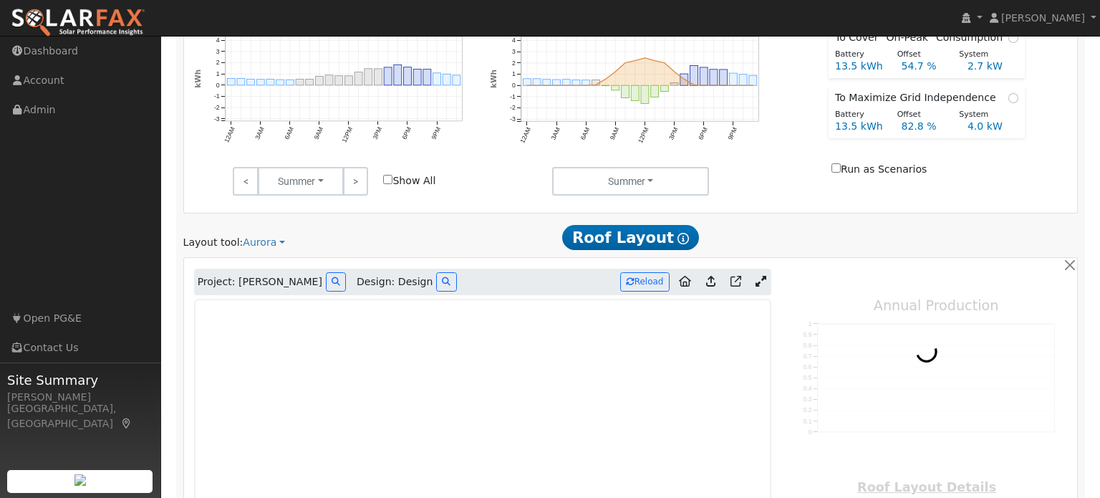
type input "0"
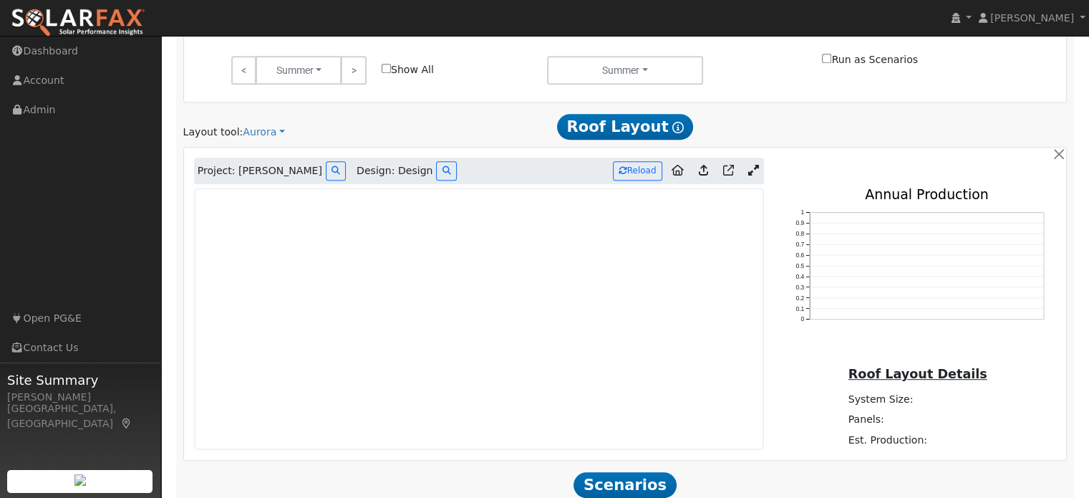
scroll to position [824, 0]
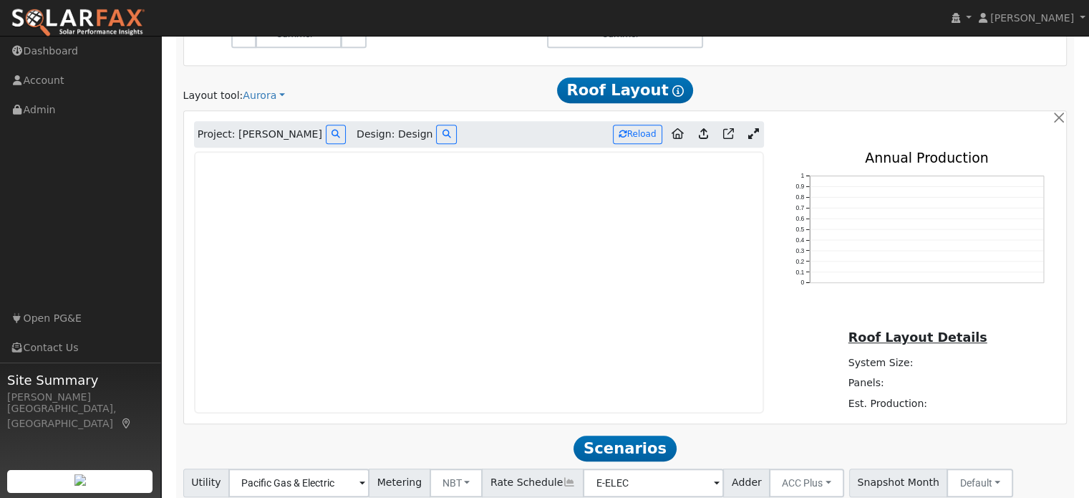
click at [750, 132] on icon at bounding box center [753, 133] width 11 height 11
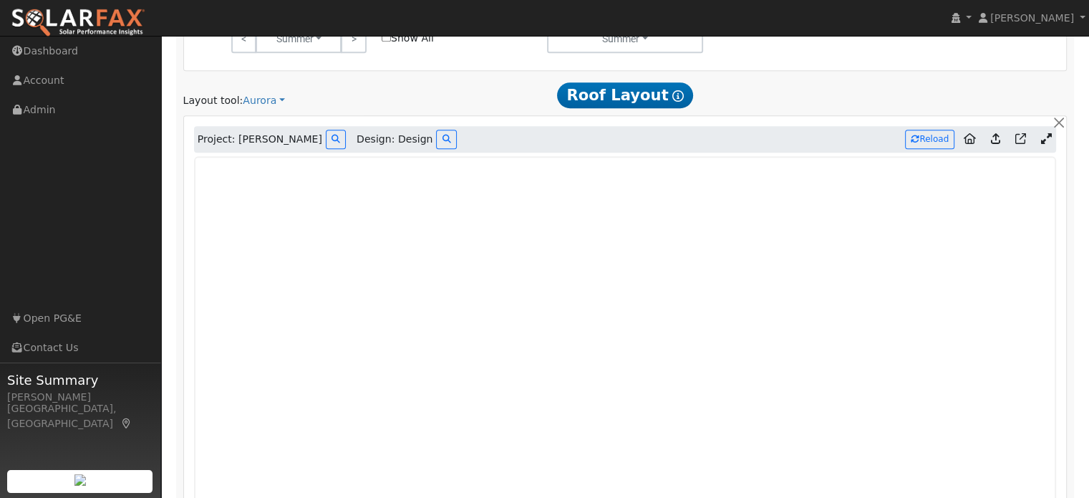
scroll to position [797, 0]
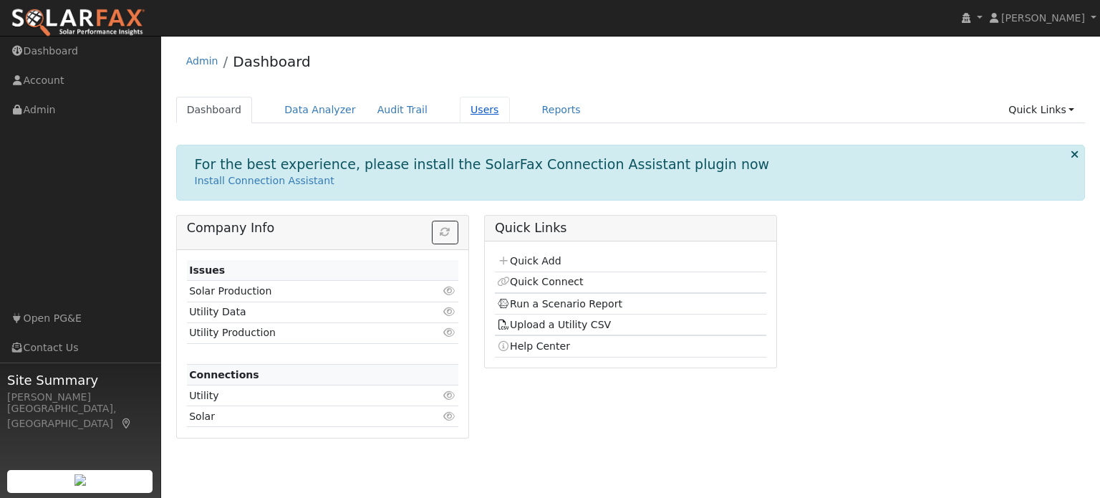
click at [463, 110] on link "Users" at bounding box center [485, 110] width 50 height 26
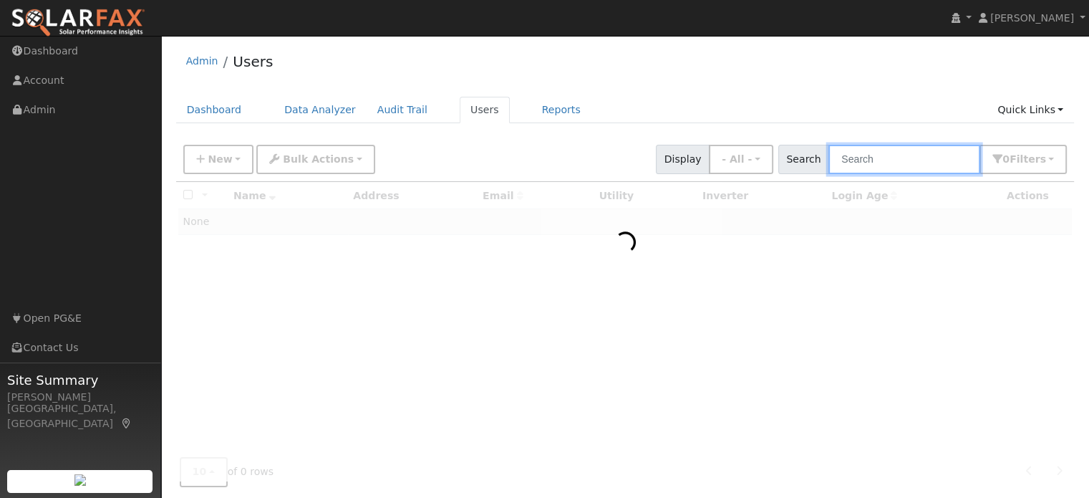
click at [897, 160] on input "text" at bounding box center [905, 159] width 152 height 29
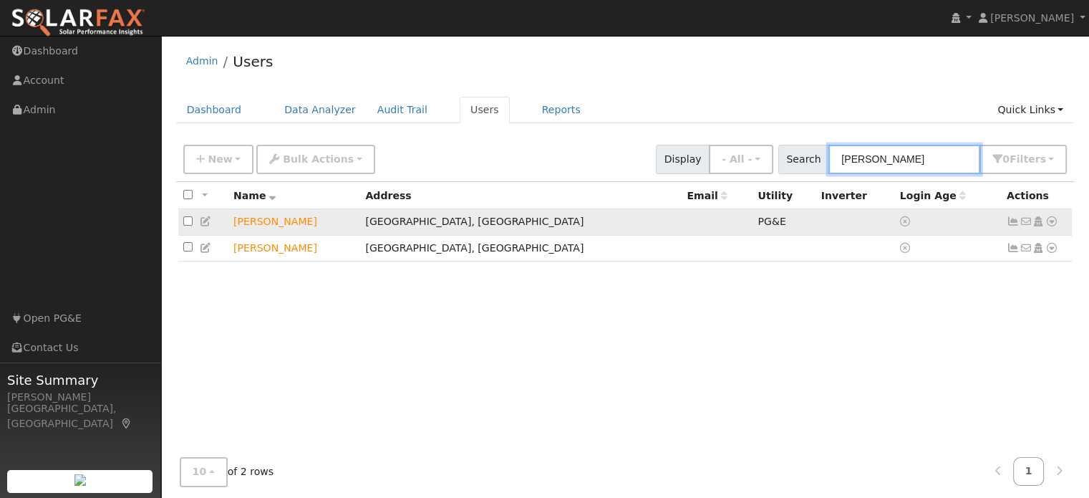
type input "kelly wad"
click at [1051, 224] on icon at bounding box center [1052, 221] width 13 height 10
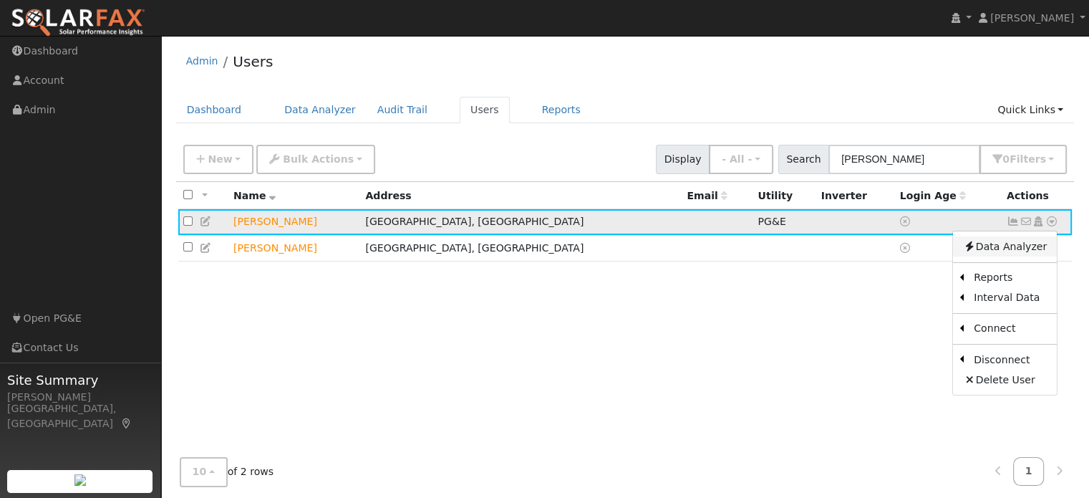
click at [1041, 248] on link "Data Analyzer" at bounding box center [1005, 246] width 104 height 20
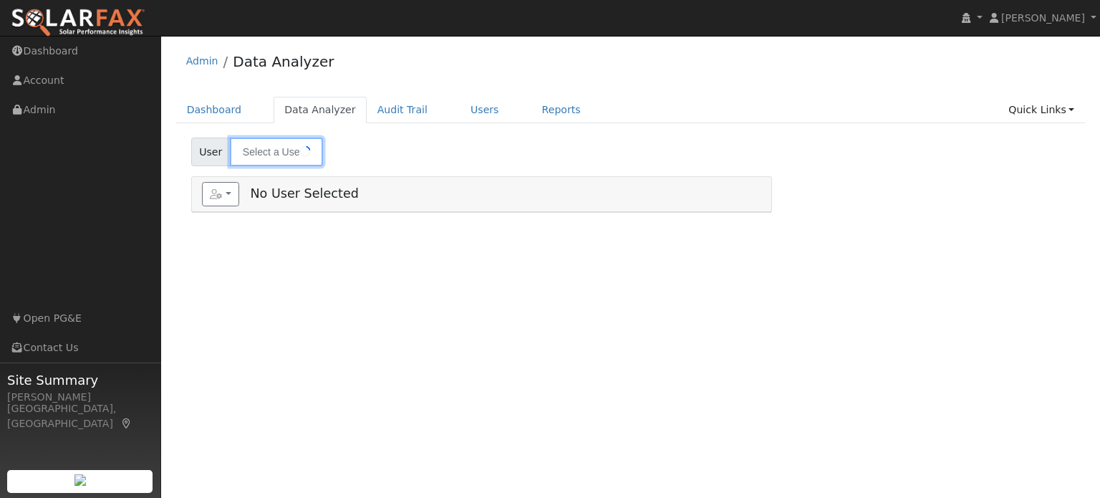
type input "[PERSON_NAME]"
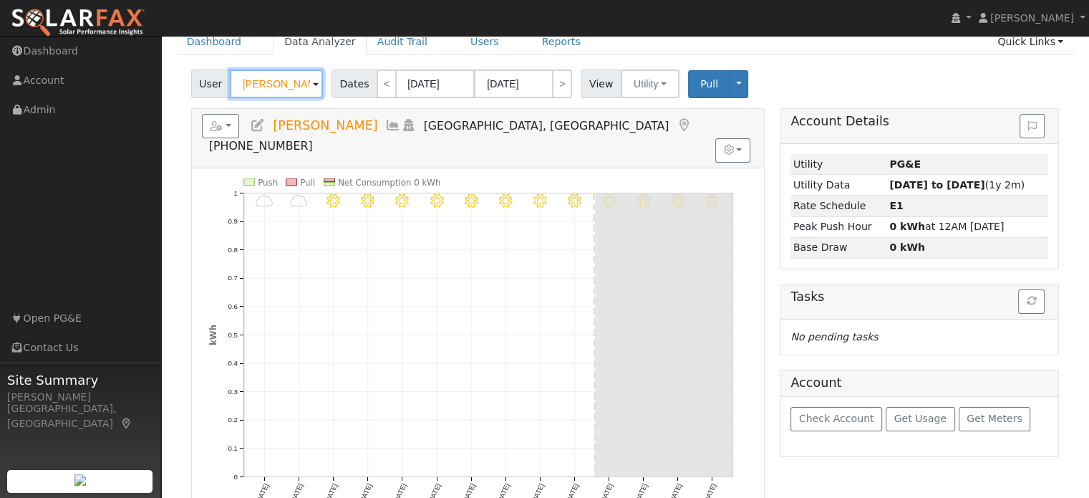
scroll to position [72, 0]
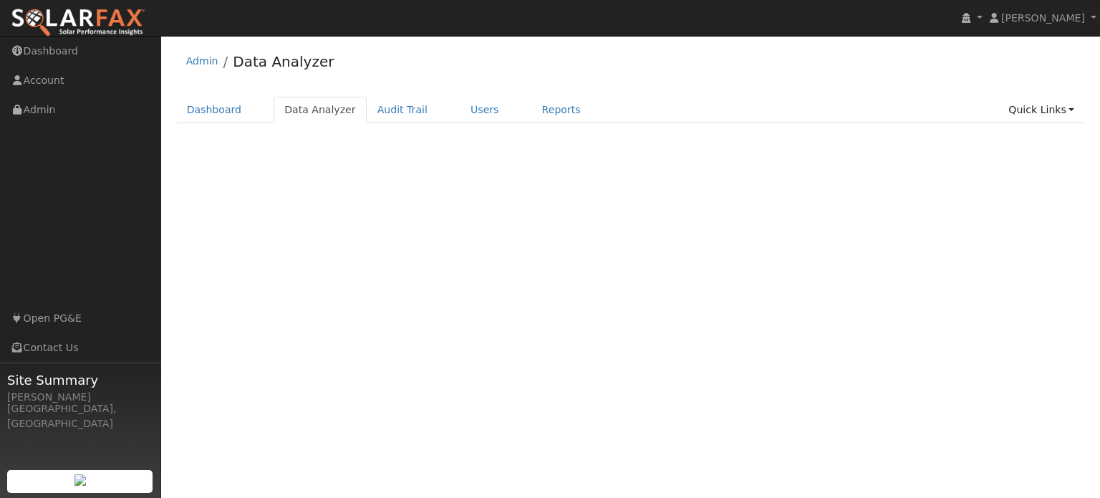
select select "8"
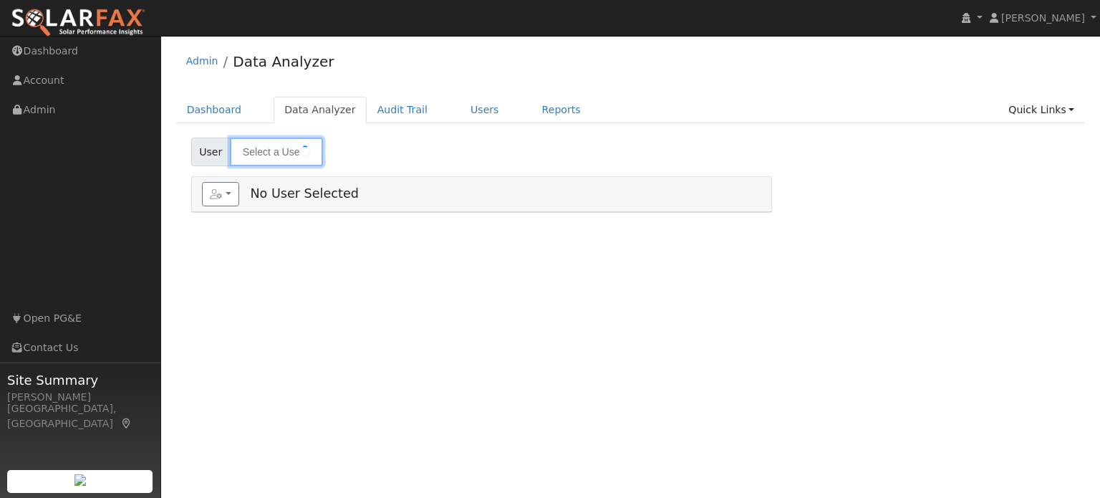
type input "[PERSON_NAME]"
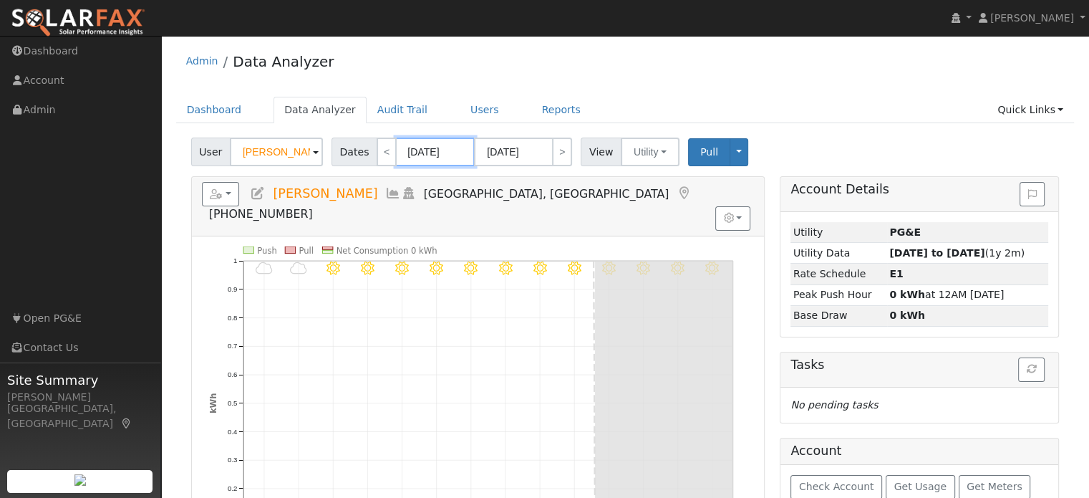
click at [413, 151] on input "09/22/2025" at bounding box center [435, 152] width 79 height 29
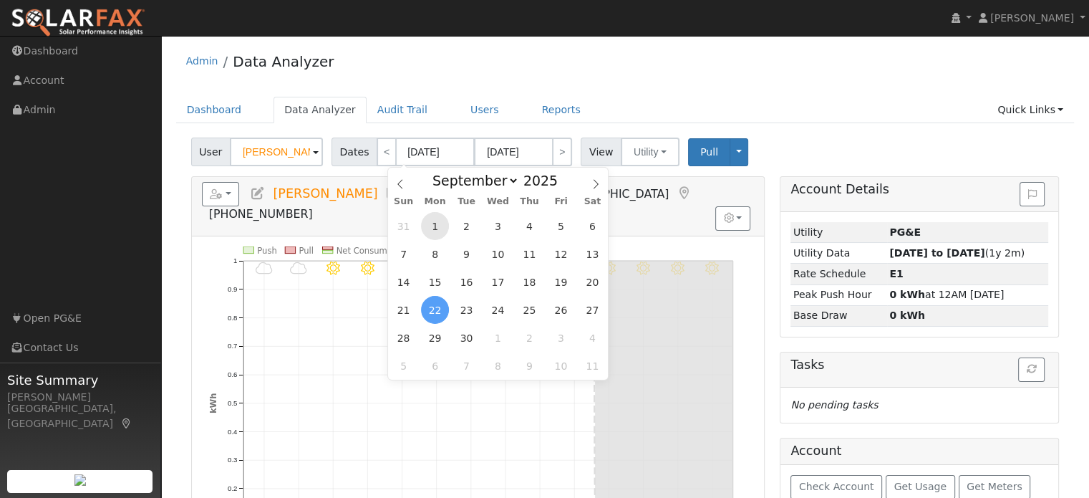
click at [443, 220] on span "1" at bounding box center [435, 226] width 28 height 28
type input "[DATE]"
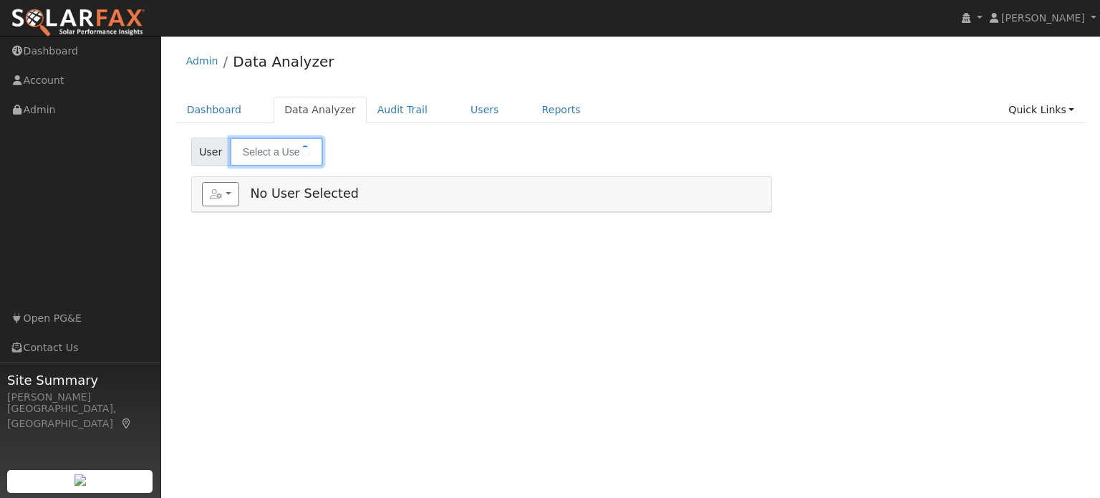
type input "[PERSON_NAME]"
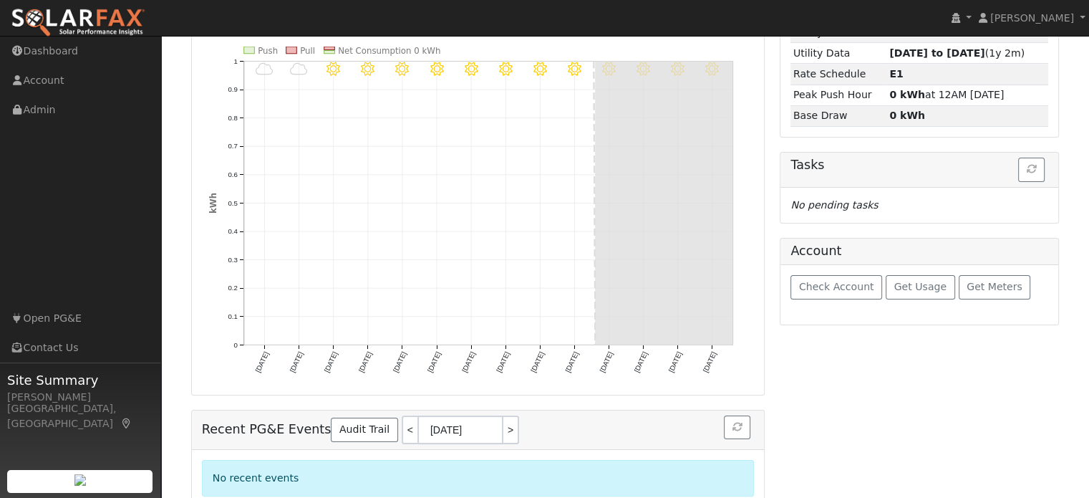
scroll to position [128, 0]
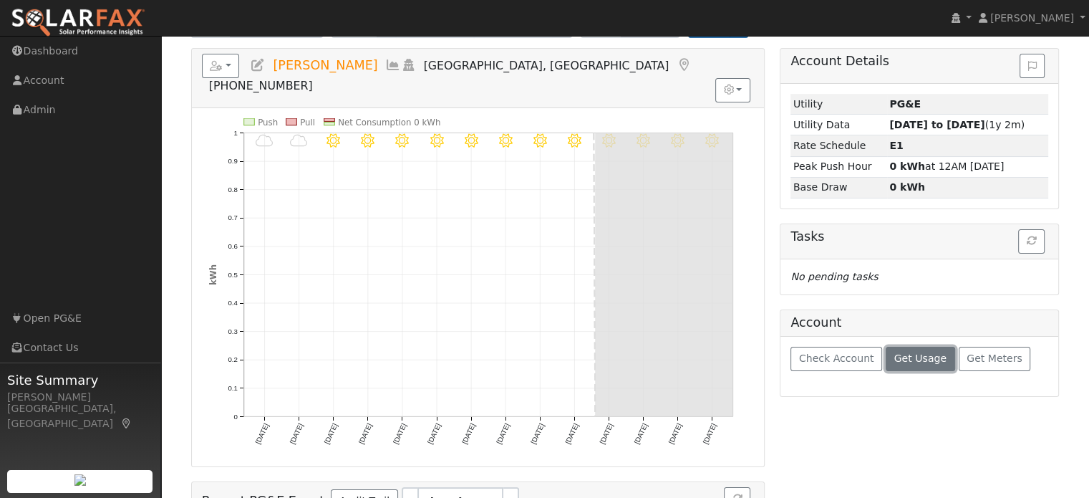
click at [910, 355] on span "Get Usage" at bounding box center [921, 357] width 52 height 11
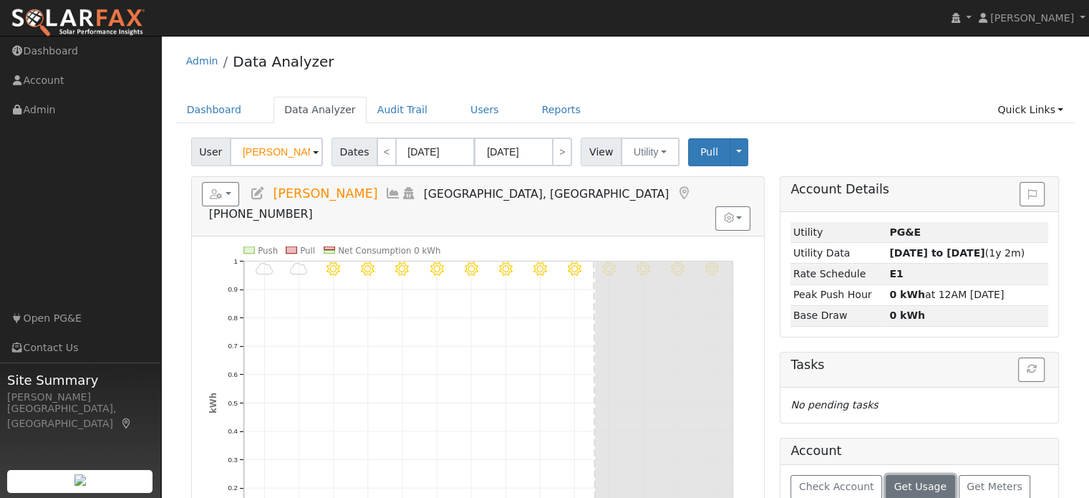
scroll to position [0, 0]
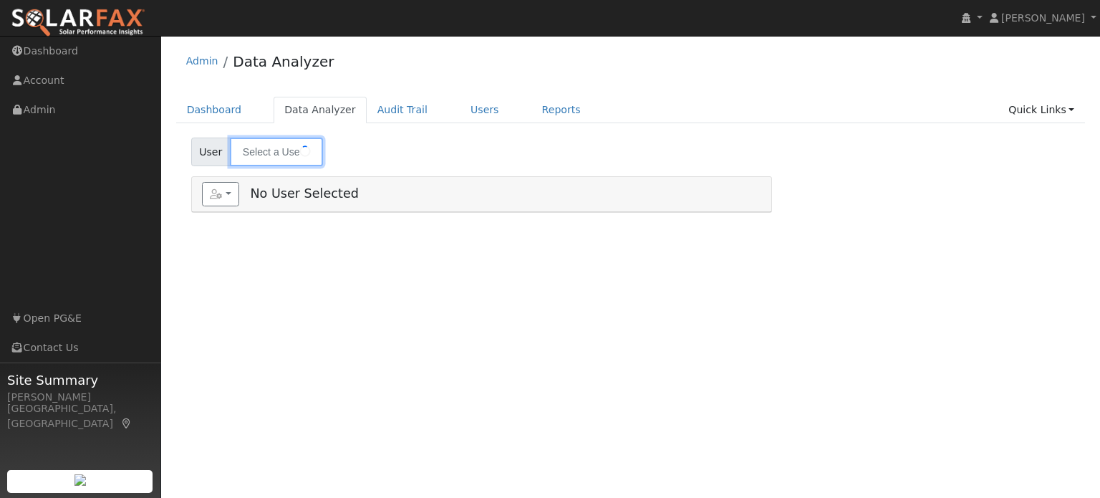
type input "[PERSON_NAME]"
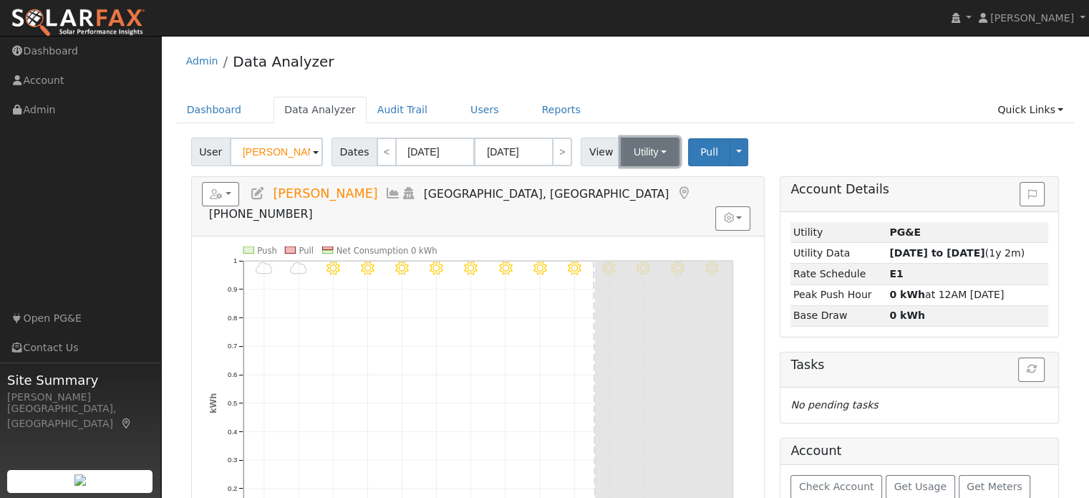
click at [639, 158] on button "Utility" at bounding box center [650, 152] width 59 height 29
click at [633, 182] on link "Utility" at bounding box center [668, 183] width 100 height 20
click at [700, 151] on span "Pull" at bounding box center [709, 151] width 18 height 11
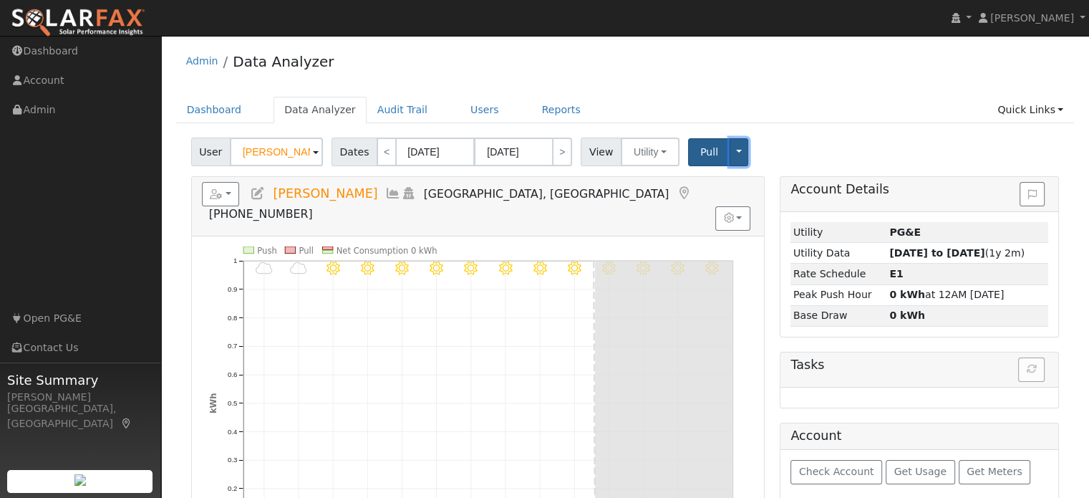
click at [730, 157] on button "Toggle Dropdown" at bounding box center [739, 152] width 19 height 28
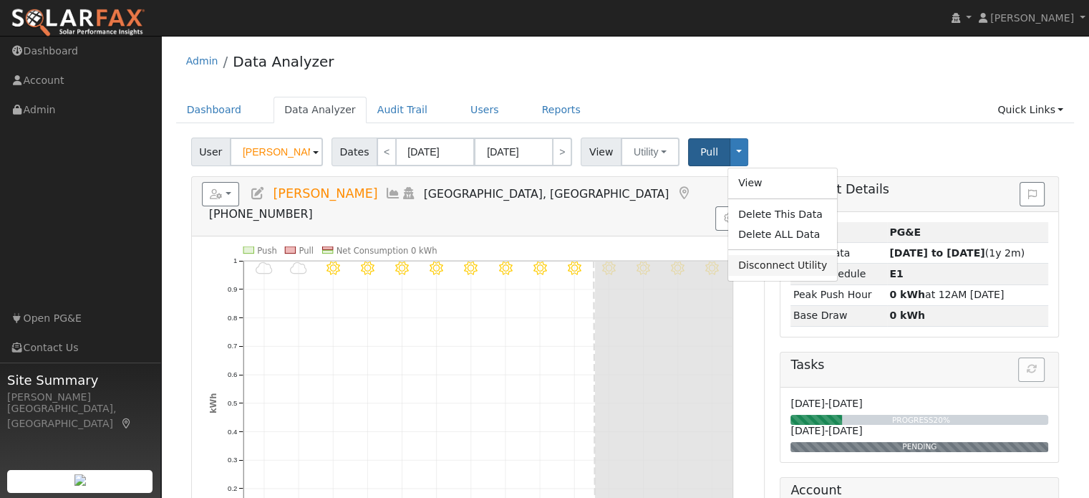
click at [741, 263] on link "Disconnect Utility" at bounding box center [782, 265] width 109 height 20
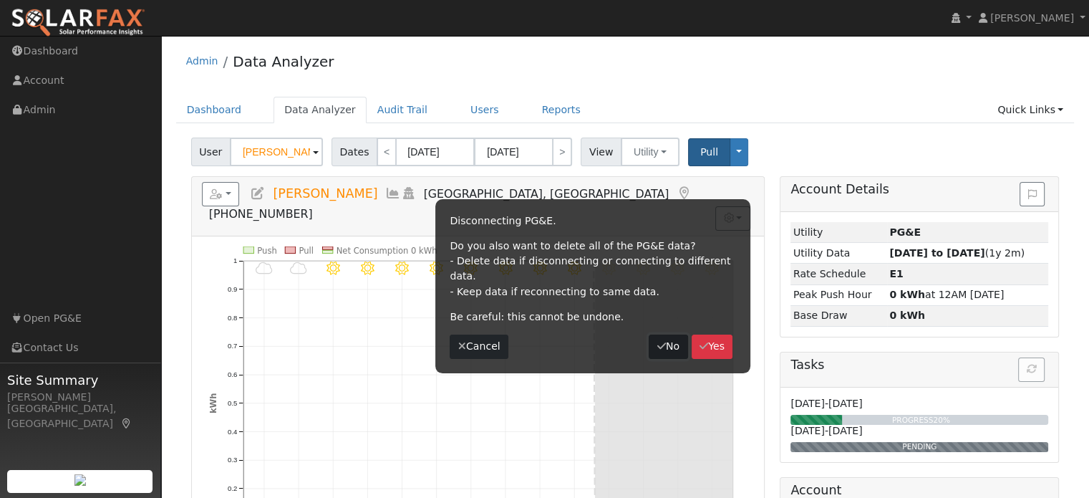
click at [657, 341] on icon "button" at bounding box center [661, 346] width 9 height 10
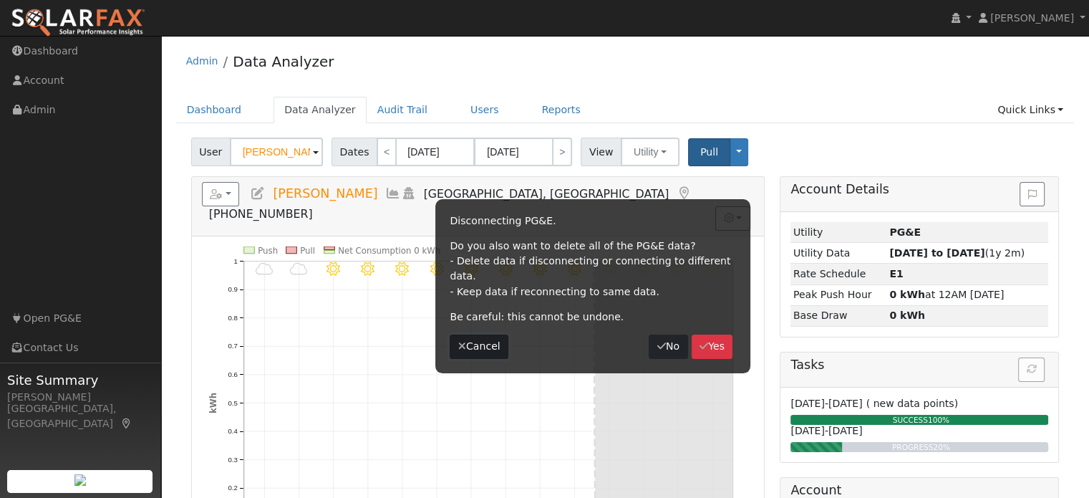
click at [468, 336] on button "Cancel" at bounding box center [479, 346] width 59 height 24
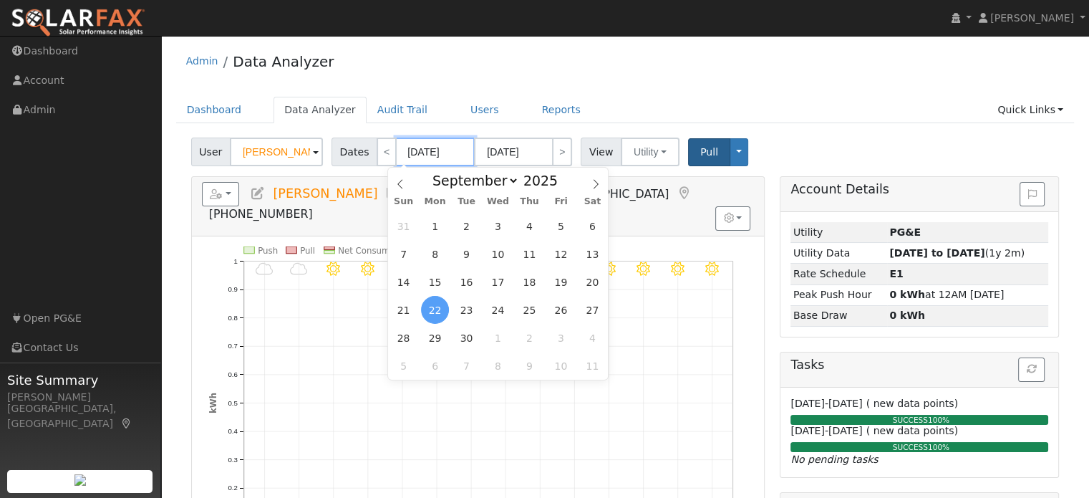
click at [412, 150] on input "[DATE]" at bounding box center [435, 152] width 79 height 29
click at [441, 231] on span "1" at bounding box center [435, 226] width 28 height 28
type input "[DATE]"
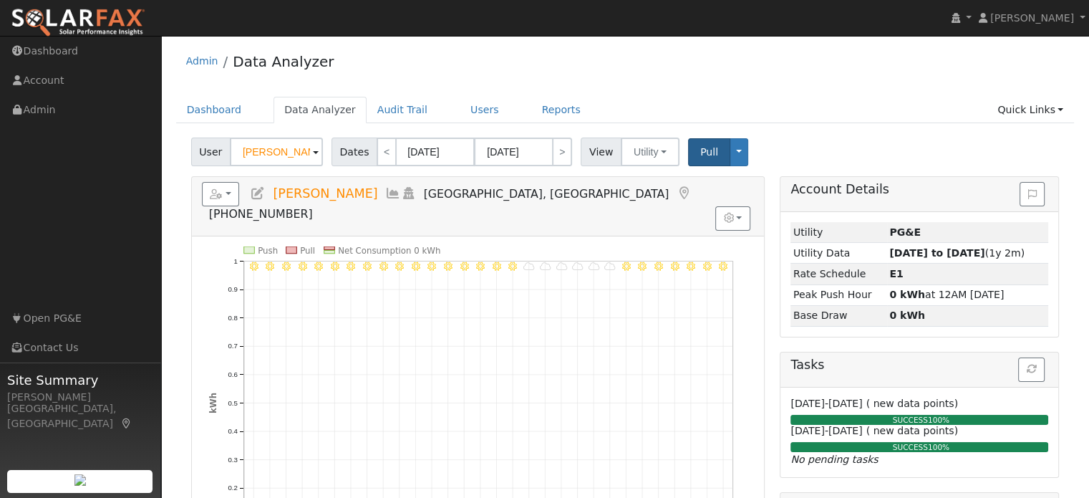
click at [839, 415] on div "SUCCESS 100%" at bounding box center [921, 420] width 268 height 11
click at [807, 401] on span "[DATE]-[DATE]" at bounding box center [827, 402] width 72 height 11
click at [807, 401] on span "09/22/25-09/30/25" at bounding box center [827, 402] width 72 height 11
click at [209, 111] on link "Dashboard" at bounding box center [214, 110] width 77 height 26
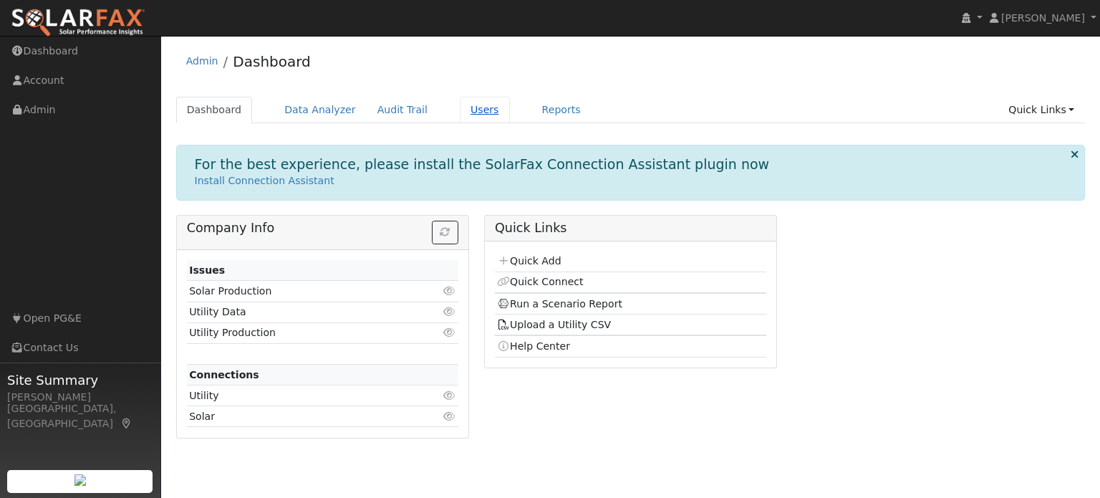
click at [463, 111] on link "Users" at bounding box center [485, 110] width 50 height 26
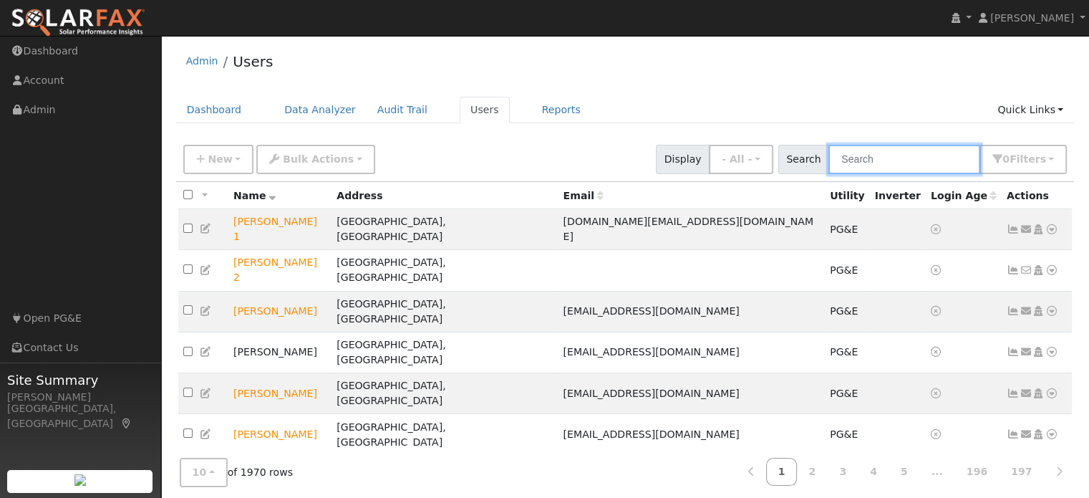
click at [920, 155] on input "text" at bounding box center [905, 159] width 152 height 29
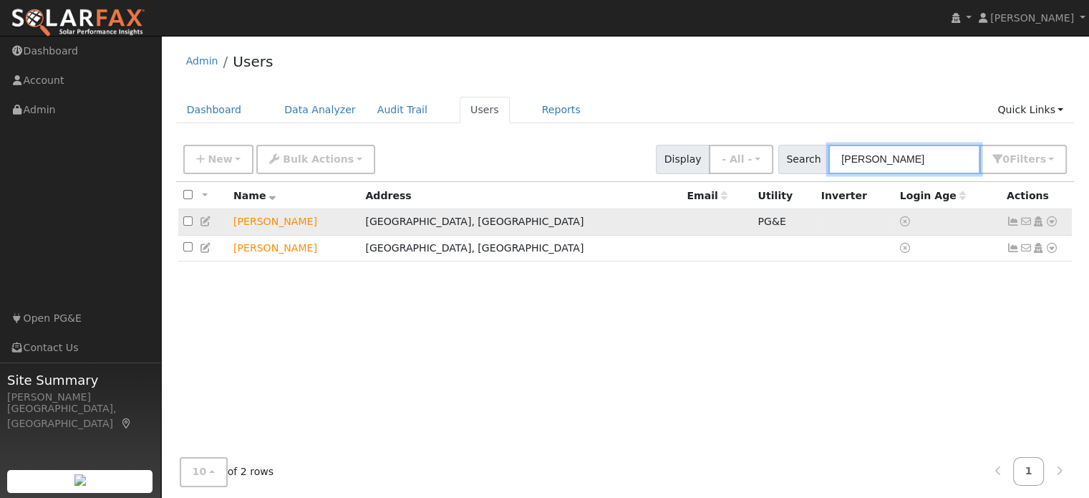
type input "[PERSON_NAME]"
click at [1051, 226] on icon at bounding box center [1052, 221] width 13 height 10
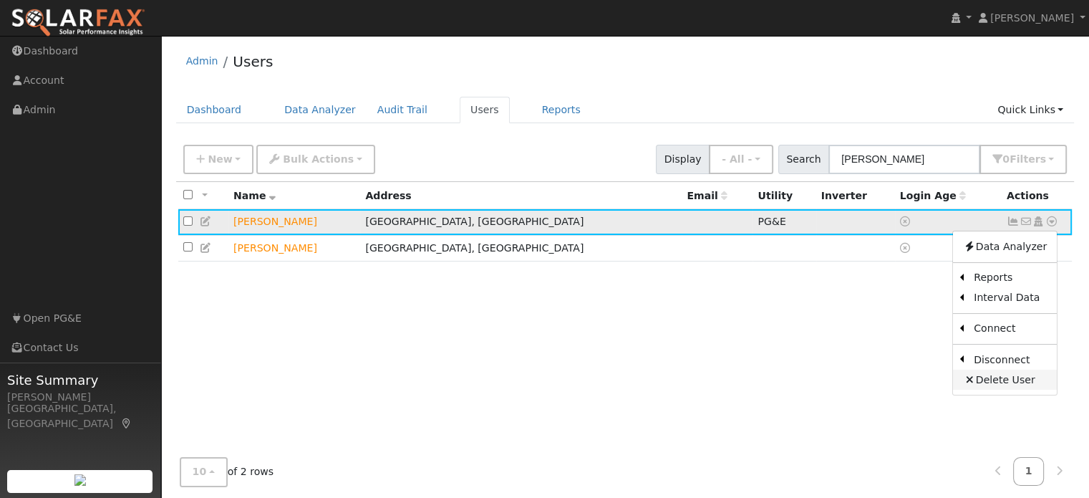
click at [994, 380] on link "Delete User" at bounding box center [1005, 380] width 104 height 20
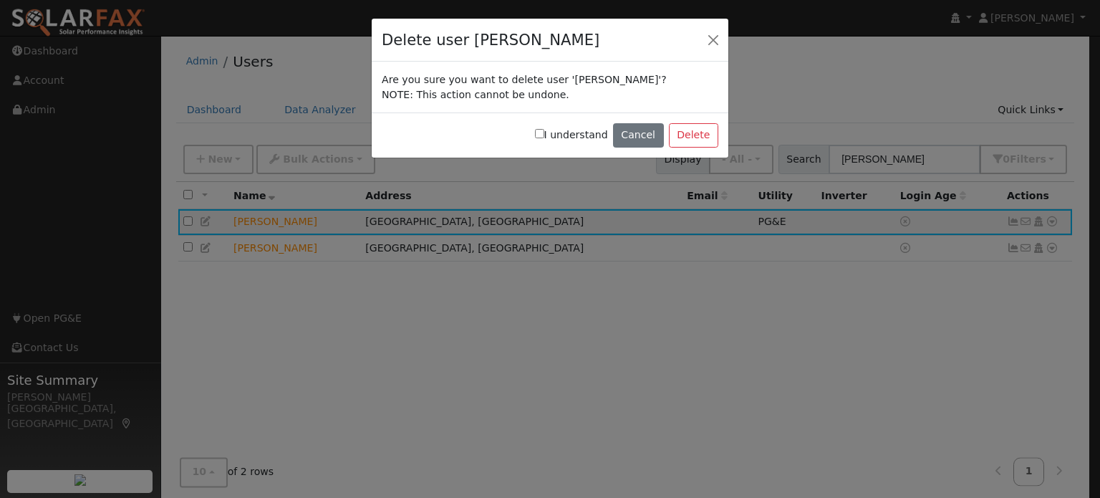
click at [544, 135] on input "I understand" at bounding box center [539, 133] width 9 height 9
checkbox input "true"
click at [693, 135] on button "Delete" at bounding box center [693, 135] width 49 height 24
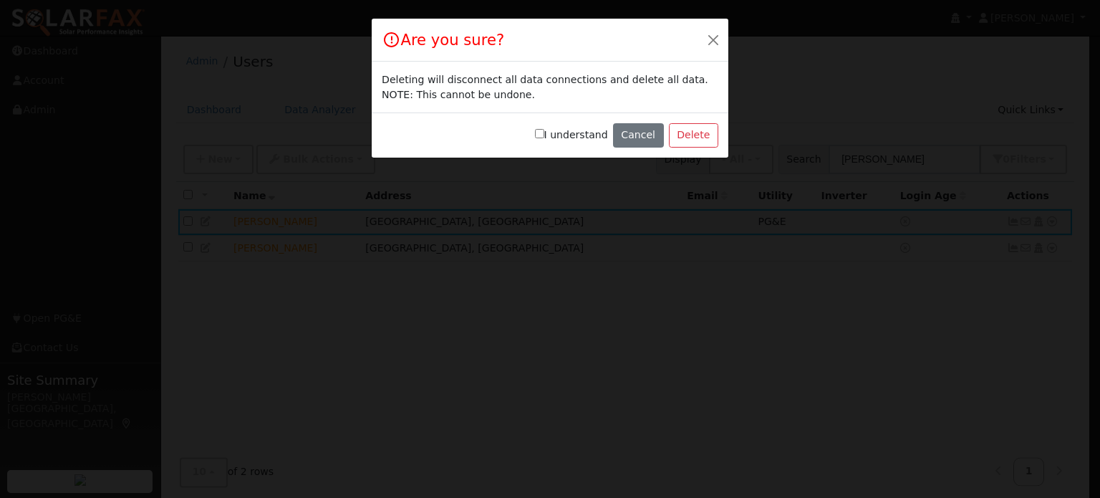
click at [544, 136] on input "I understand" at bounding box center [539, 133] width 9 height 9
checkbox input "true"
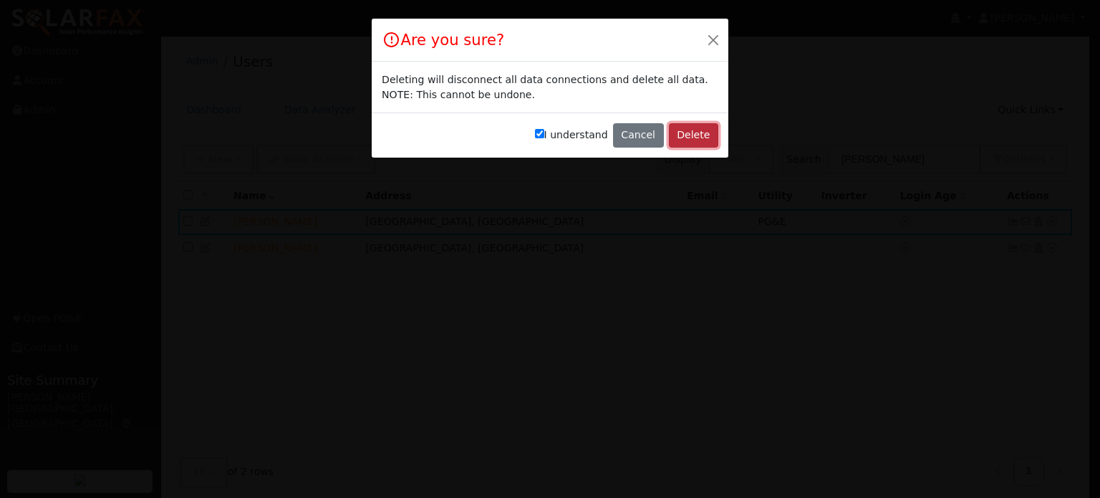
click at [698, 137] on button "Delete" at bounding box center [693, 135] width 49 height 24
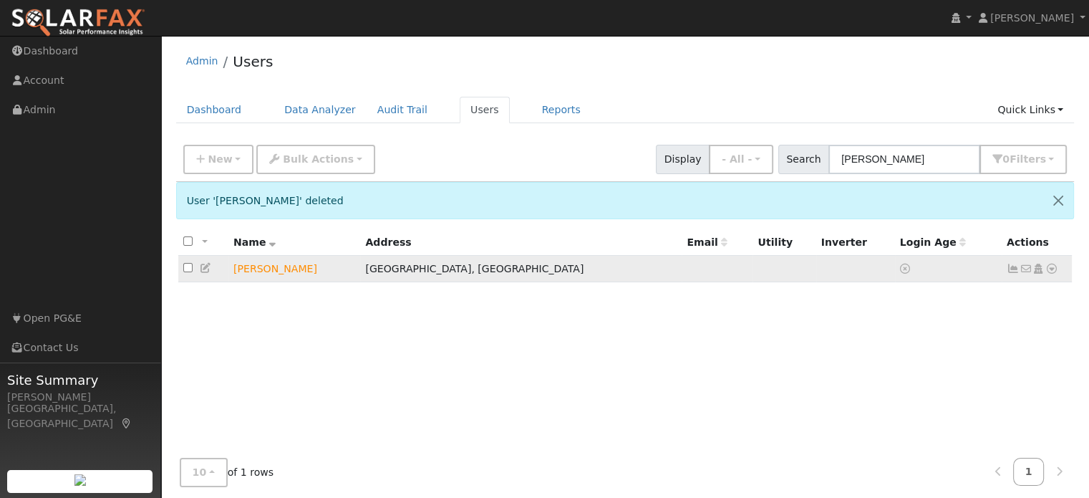
click at [1049, 269] on icon at bounding box center [1052, 269] width 13 height 10
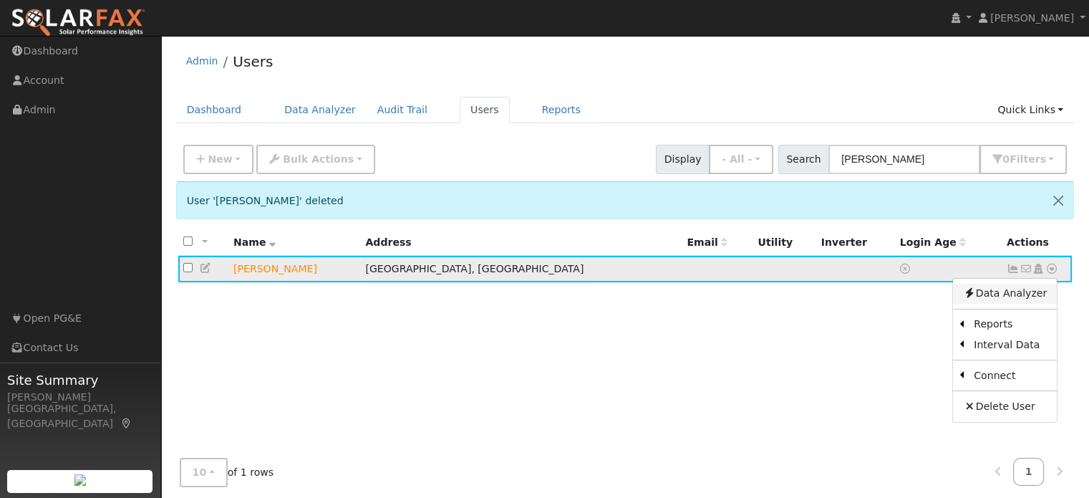
click at [1003, 296] on link "Data Analyzer" at bounding box center [1005, 294] width 104 height 20
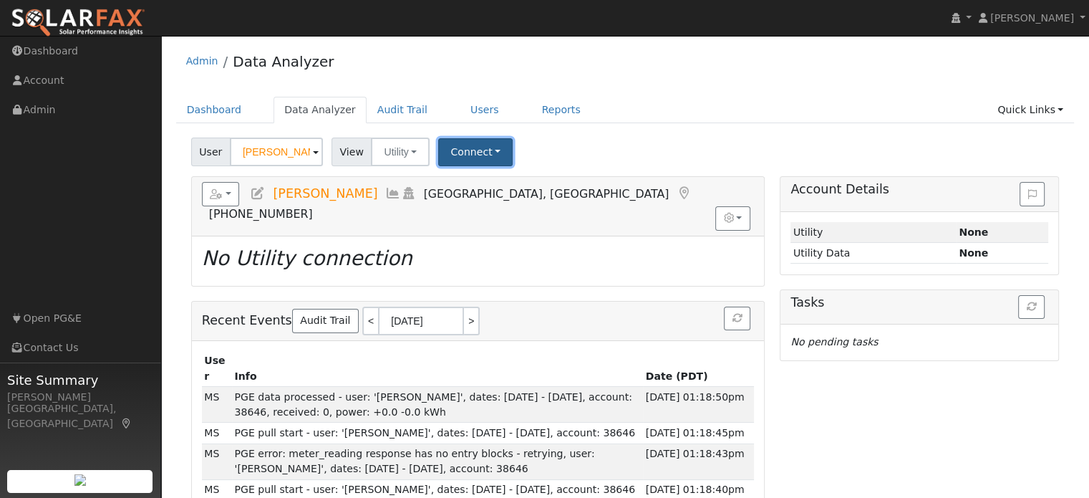
click at [467, 148] on button "Connect" at bounding box center [475, 152] width 74 height 28
click at [470, 183] on link "Select a Provider" at bounding box center [495, 183] width 112 height 20
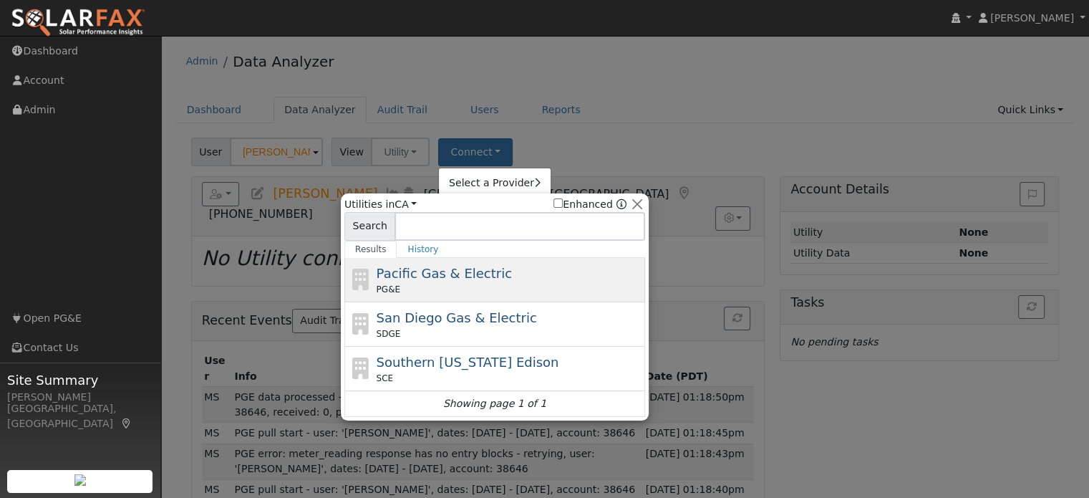
click at [435, 287] on div "PG&E" at bounding box center [510, 289] width 266 height 13
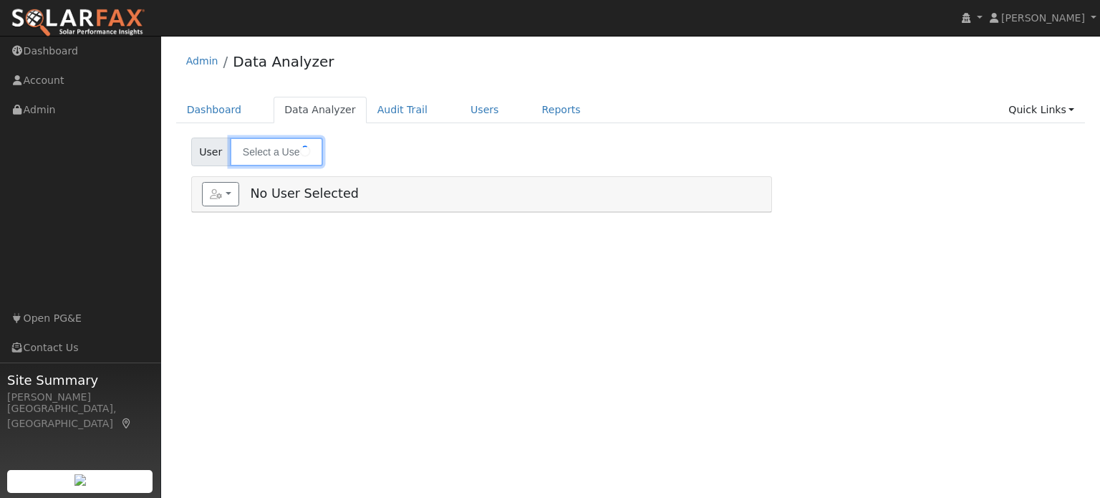
type input "[PERSON_NAME]"
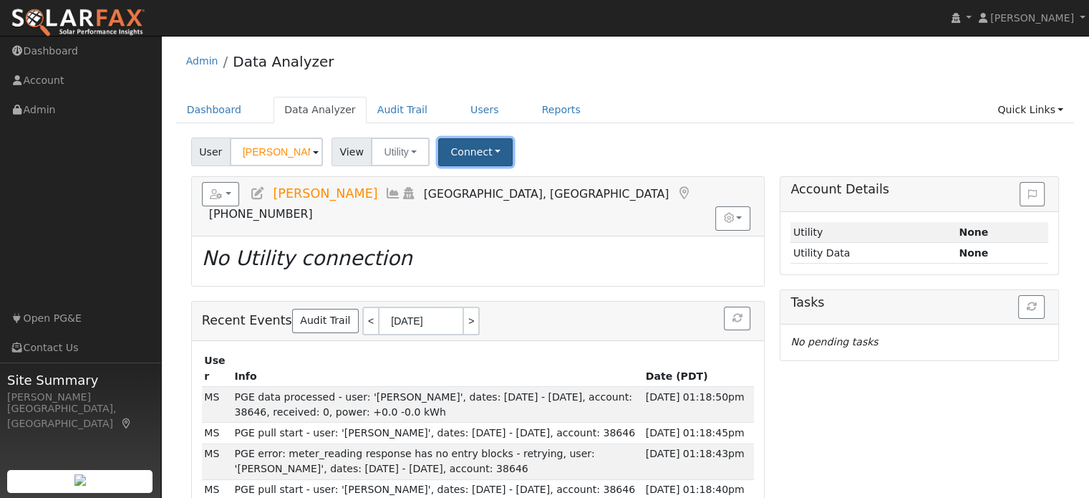
click at [473, 148] on button "Connect" at bounding box center [475, 152] width 74 height 28
click at [471, 178] on link "Select a Provider" at bounding box center [495, 183] width 112 height 20
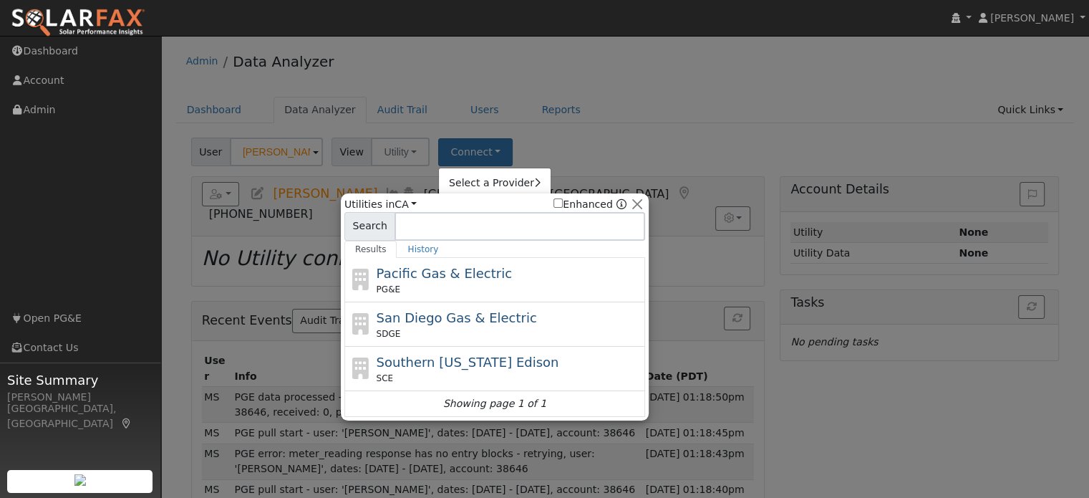
click at [462, 274] on span "Pacific Gas & Electric" at bounding box center [444, 273] width 135 height 15
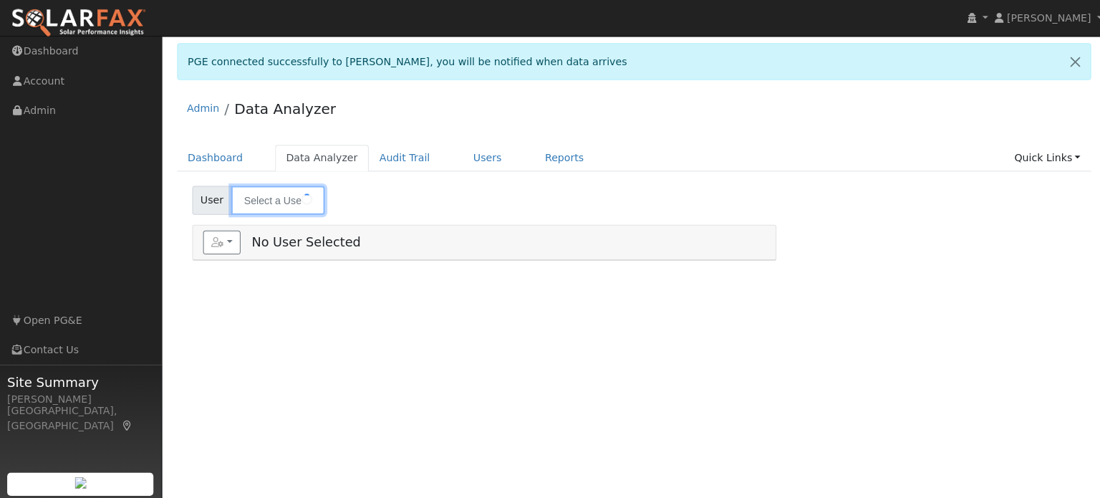
type input "[PERSON_NAME]"
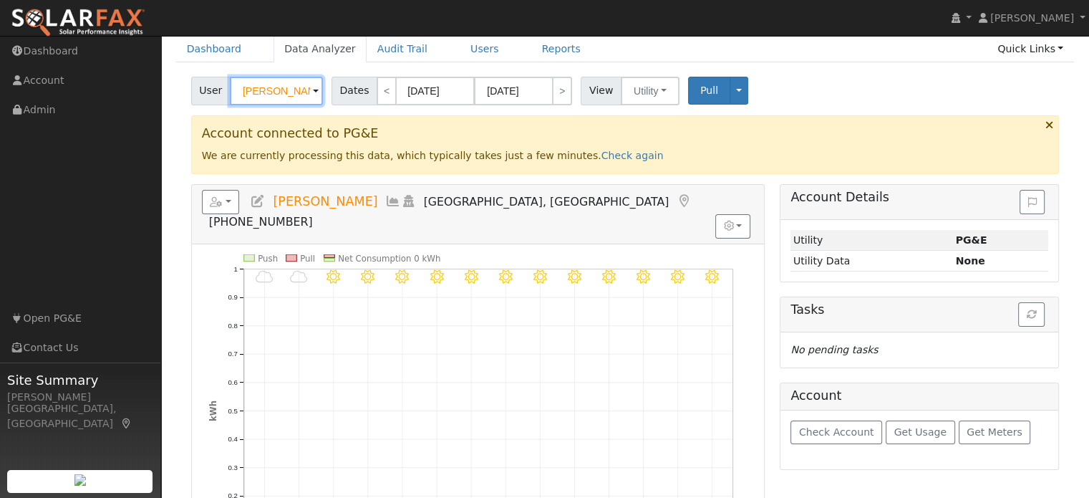
scroll to position [143, 0]
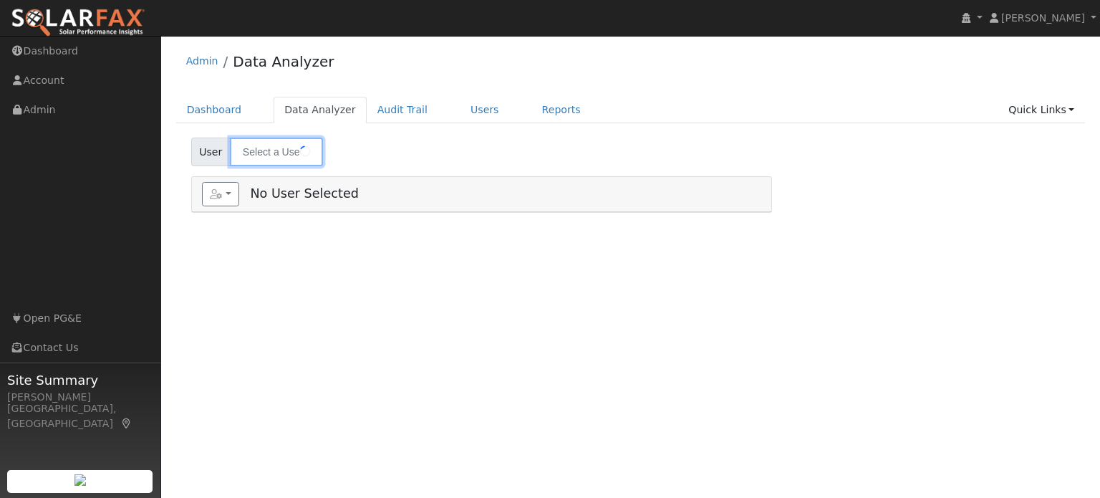
type input "[PERSON_NAME]"
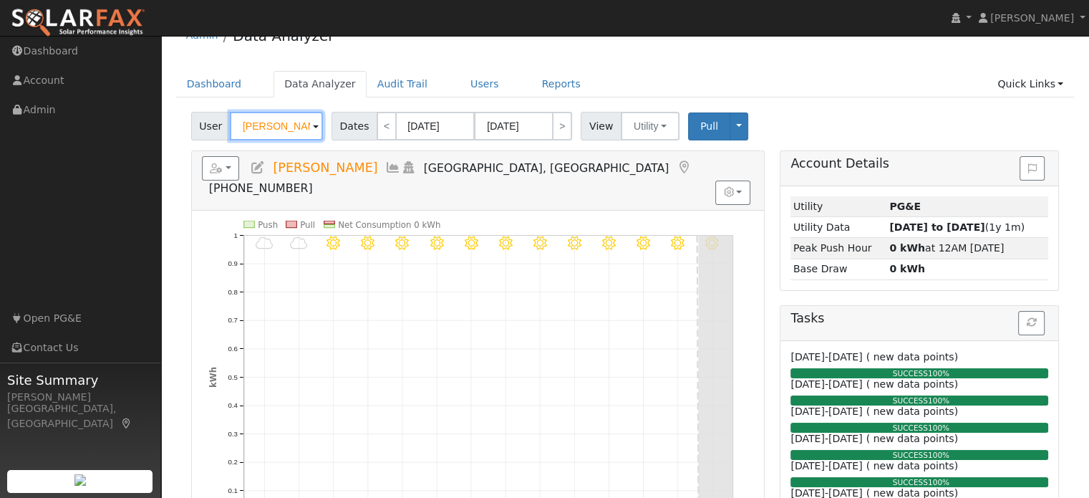
scroll to position [3, 0]
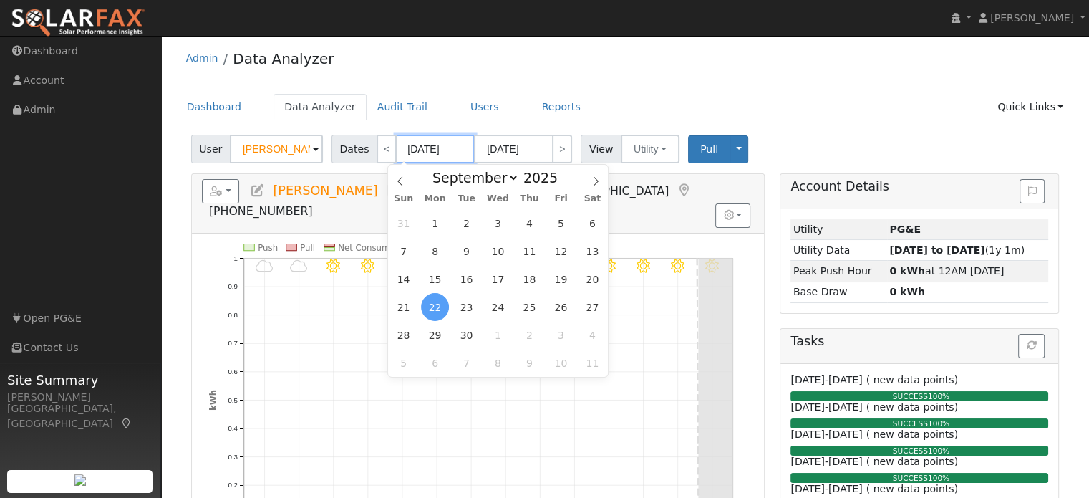
click at [424, 150] on input "[DATE]" at bounding box center [435, 149] width 79 height 29
click at [435, 225] on span "1" at bounding box center [435, 223] width 28 height 28
type input "[DATE]"
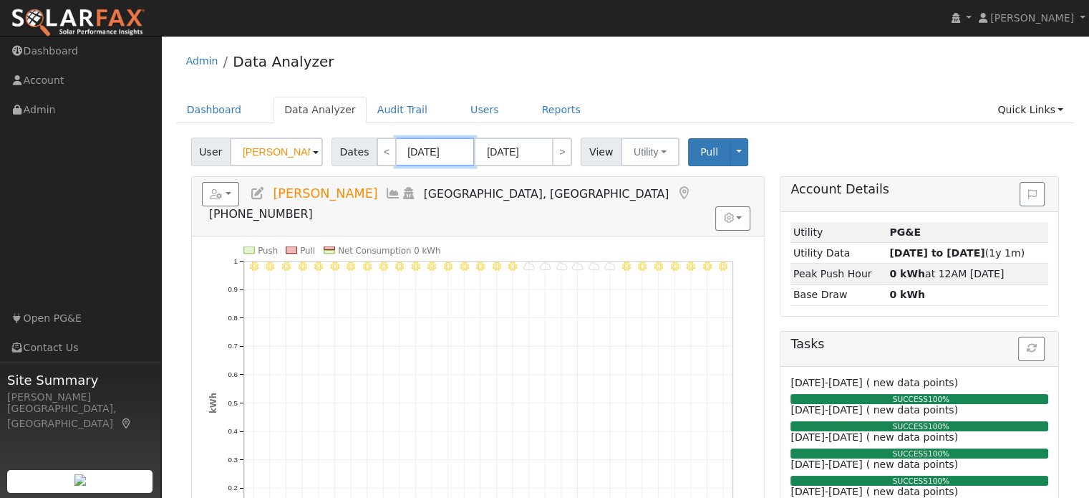
scroll to position [0, 0]
click at [226, 193] on button "button" at bounding box center [221, 194] width 38 height 24
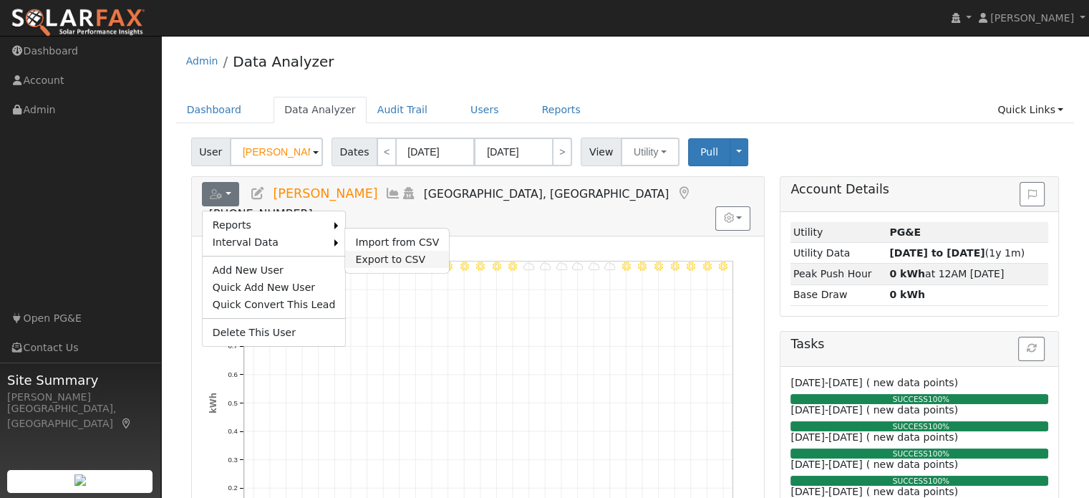
click at [354, 257] on link "Export to CSV" at bounding box center [397, 259] width 104 height 17
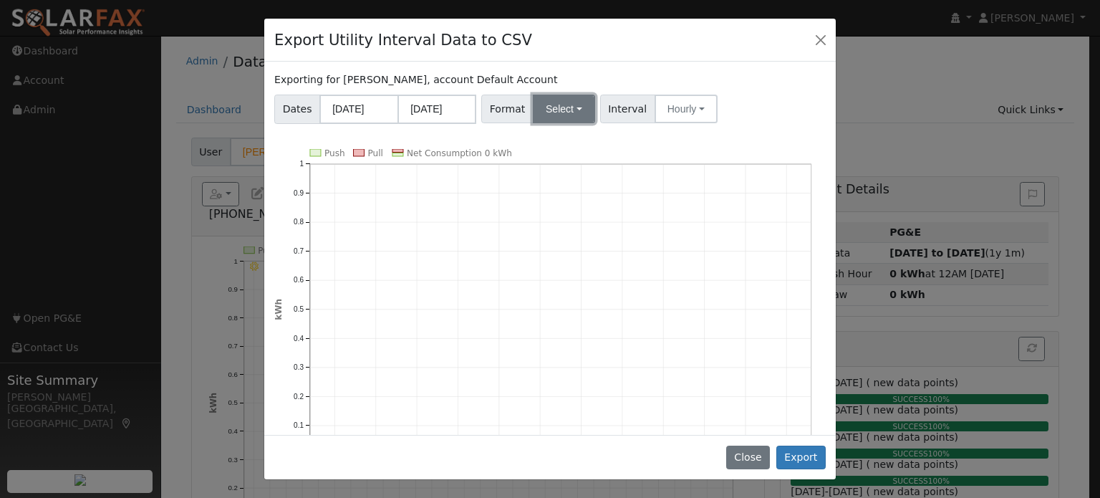
click at [562, 114] on button "Select" at bounding box center [564, 109] width 62 height 29
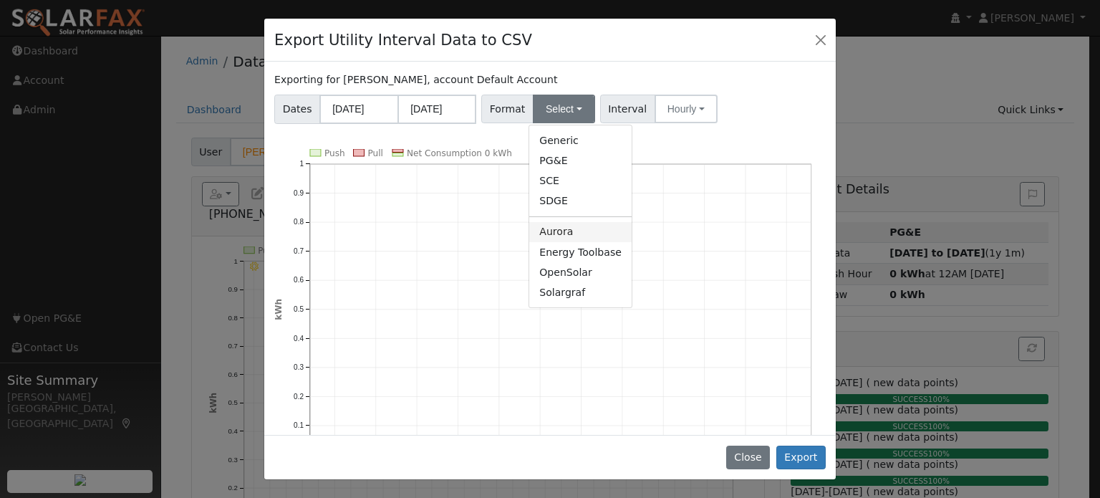
click at [551, 229] on link "Aurora" at bounding box center [580, 232] width 102 height 20
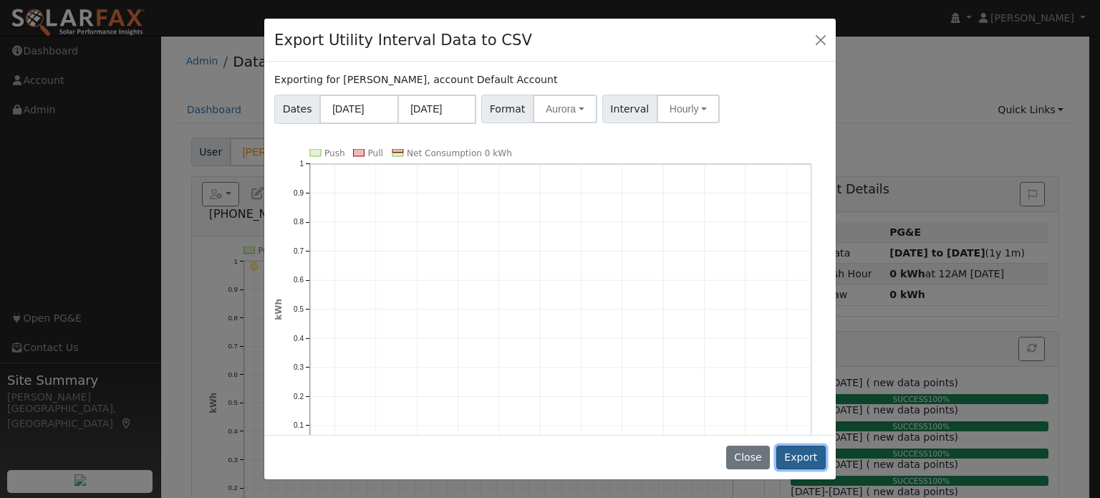
click at [801, 460] on button "Export" at bounding box center [800, 457] width 49 height 24
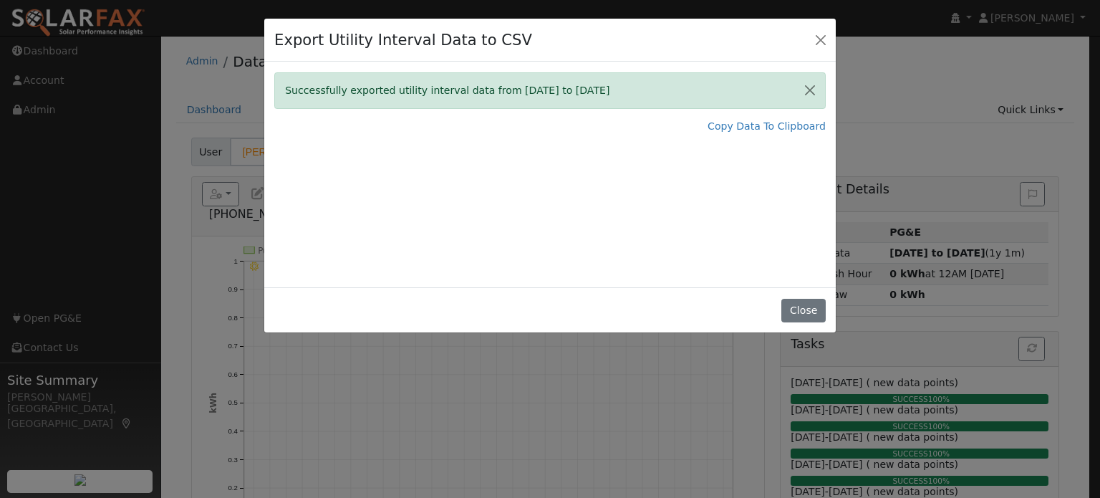
click at [226, 79] on div "Export Utility Interval Data to CSV Successfully exported utility interval data…" at bounding box center [550, 249] width 1100 height 498
click at [819, 46] on button "Close" at bounding box center [821, 39] width 20 height 20
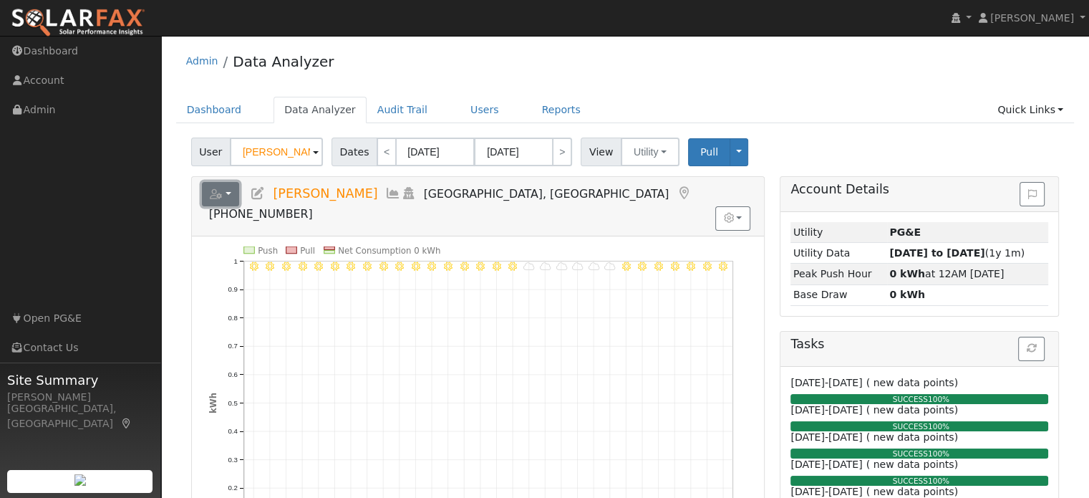
click at [234, 193] on button "button" at bounding box center [221, 194] width 38 height 24
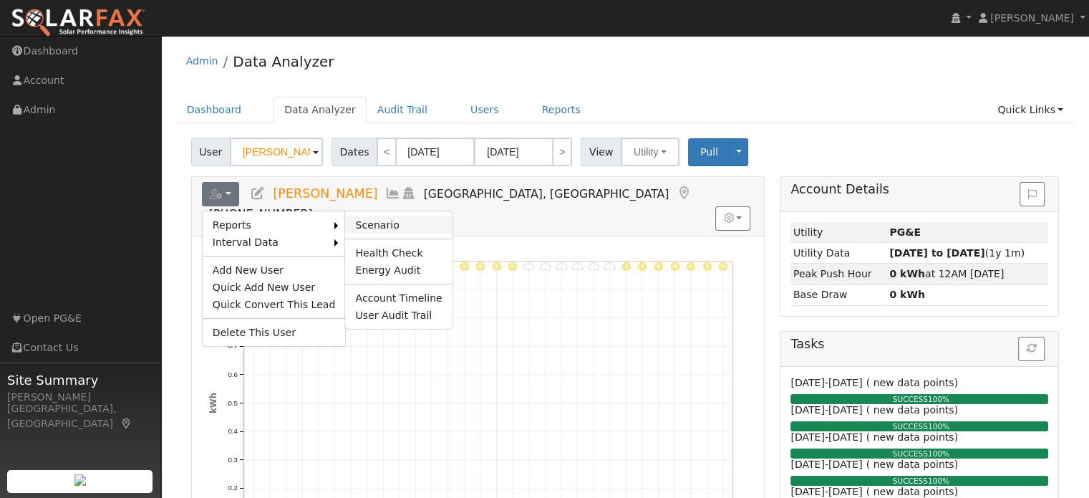
click at [361, 226] on link "Scenario" at bounding box center [398, 224] width 107 height 17
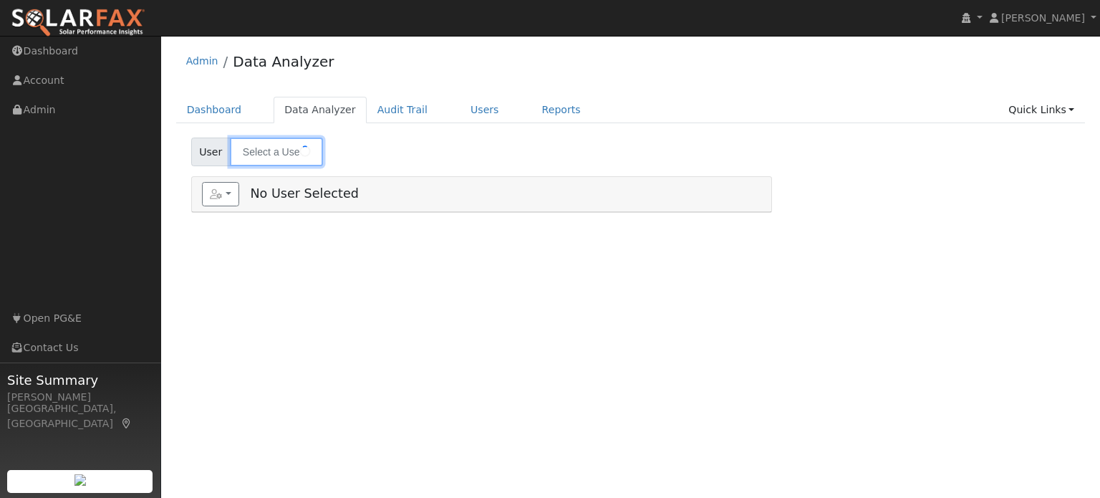
type input "[PERSON_NAME]"
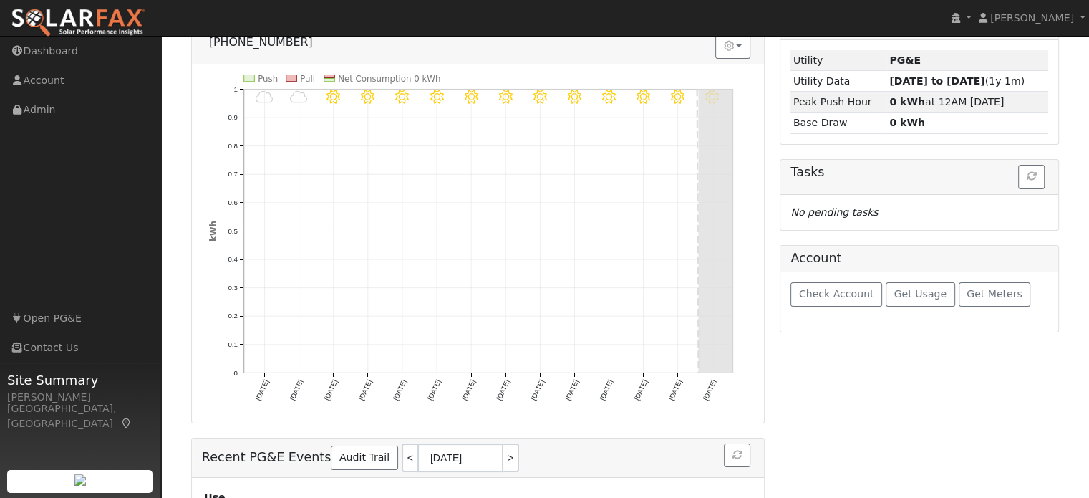
scroll to position [72, 0]
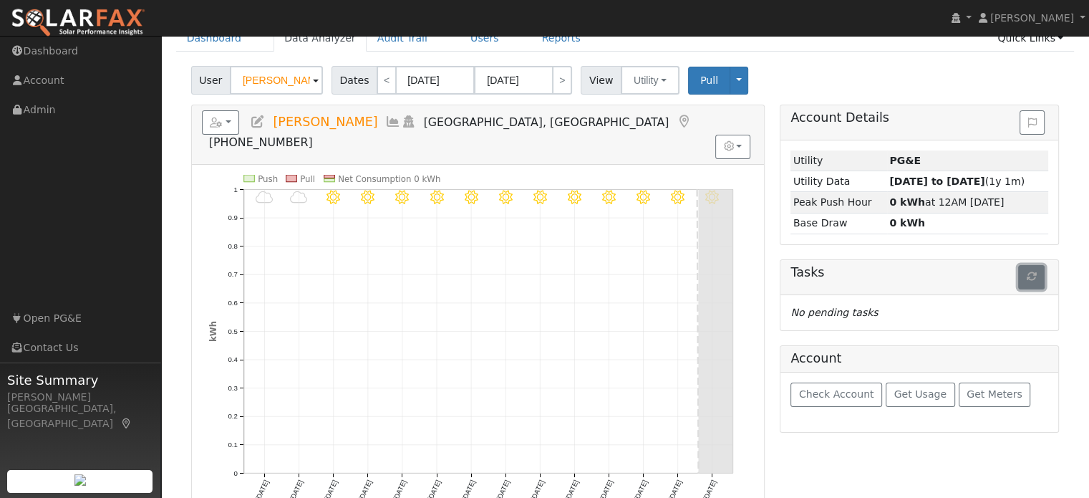
click at [1031, 274] on icon "button" at bounding box center [1032, 276] width 10 height 10
click at [1031, 280] on button "button" at bounding box center [1031, 277] width 26 height 24
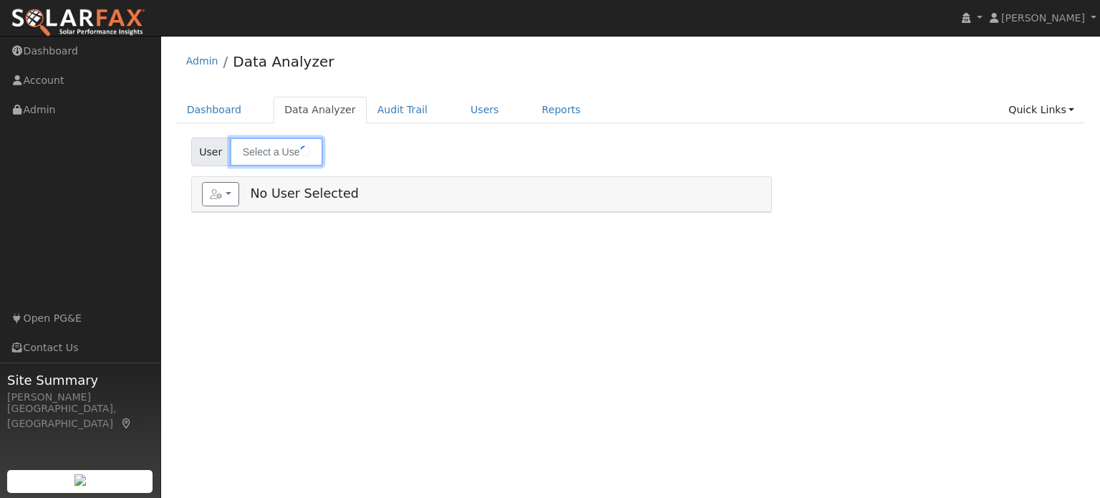
type input "[PERSON_NAME]"
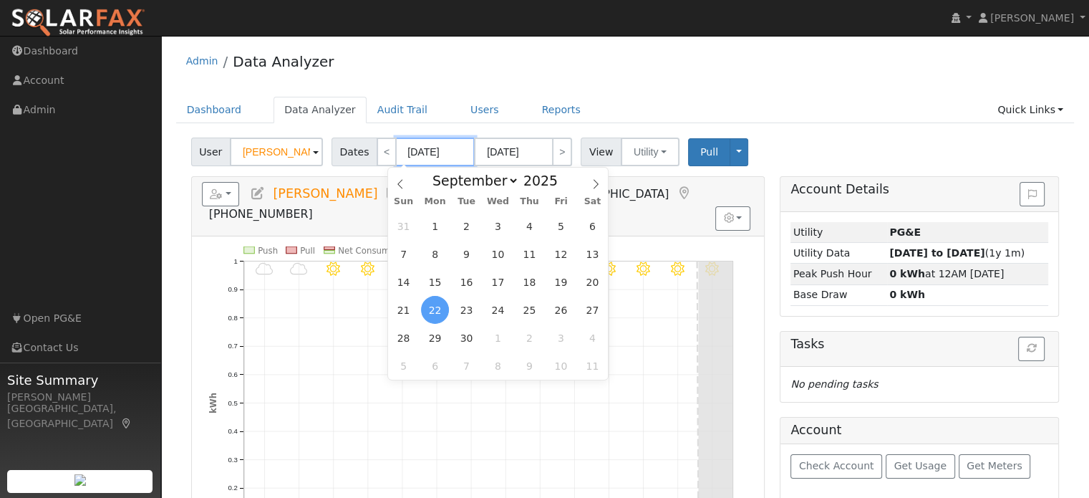
click at [423, 148] on input "[DATE]" at bounding box center [435, 152] width 79 height 29
click at [443, 228] on span "1" at bounding box center [435, 226] width 28 height 28
type input "[DATE]"
